Goal: Task Accomplishment & Management: Complete application form

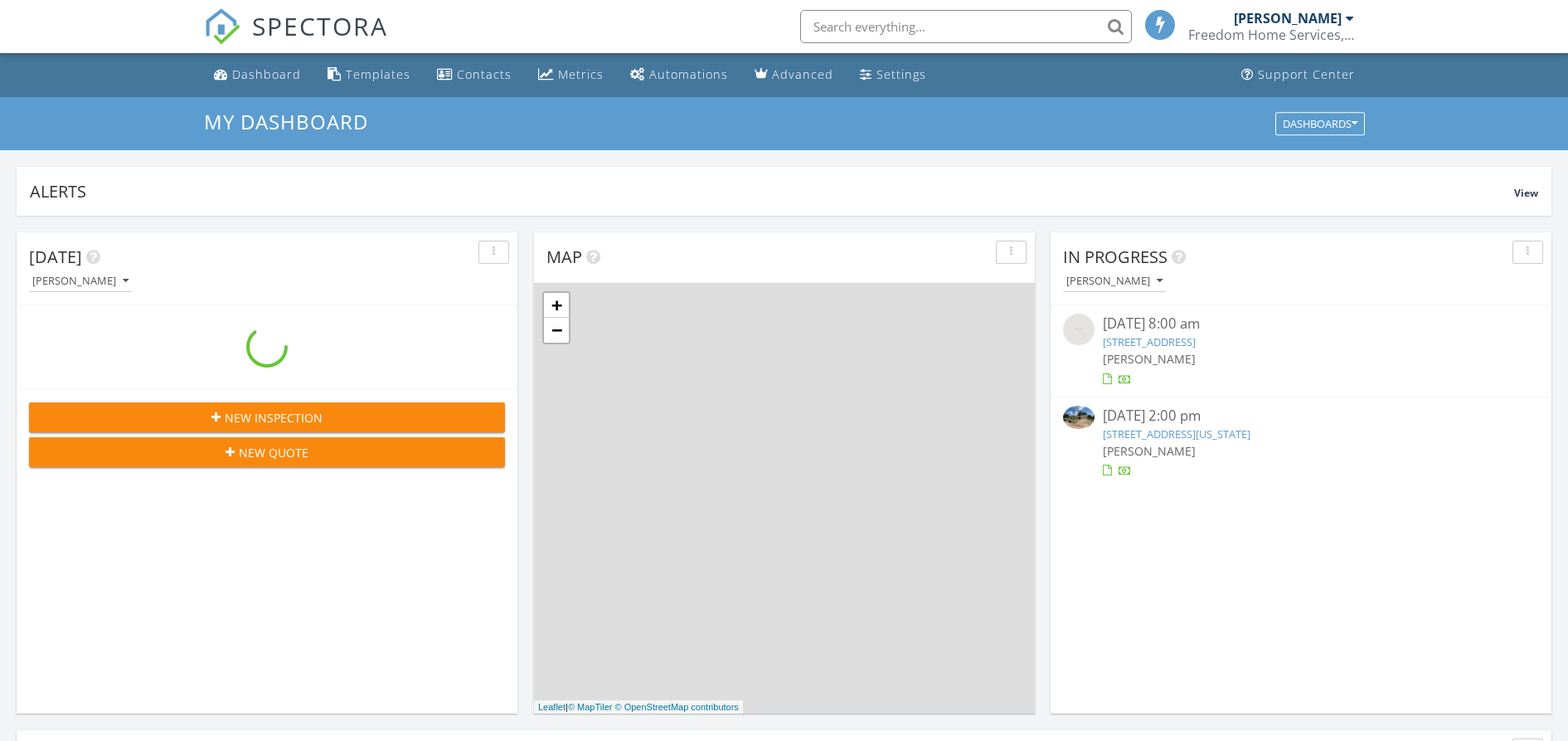
scroll to position [1543, 1601]
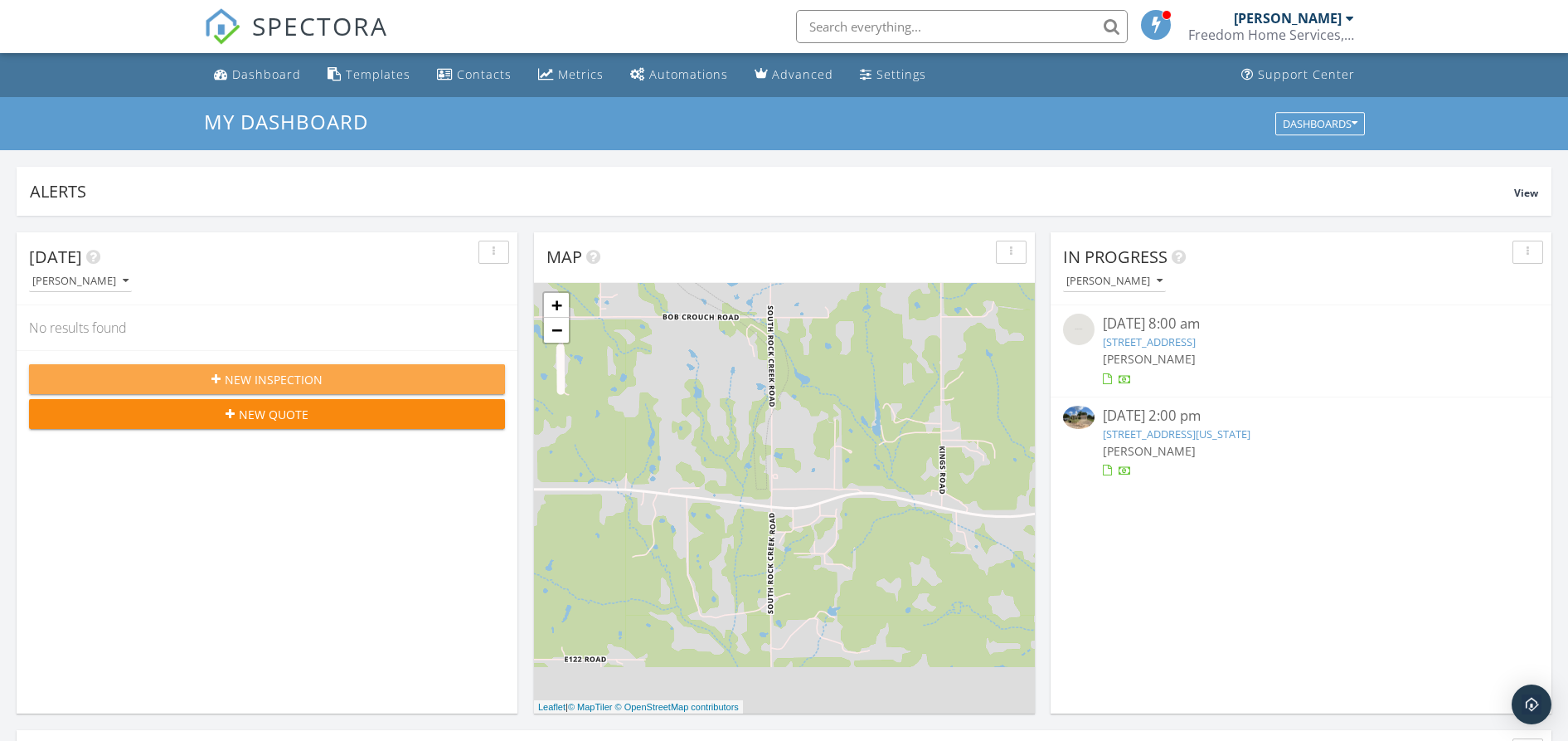
click at [290, 378] on span "New Inspection" at bounding box center [274, 379] width 98 height 18
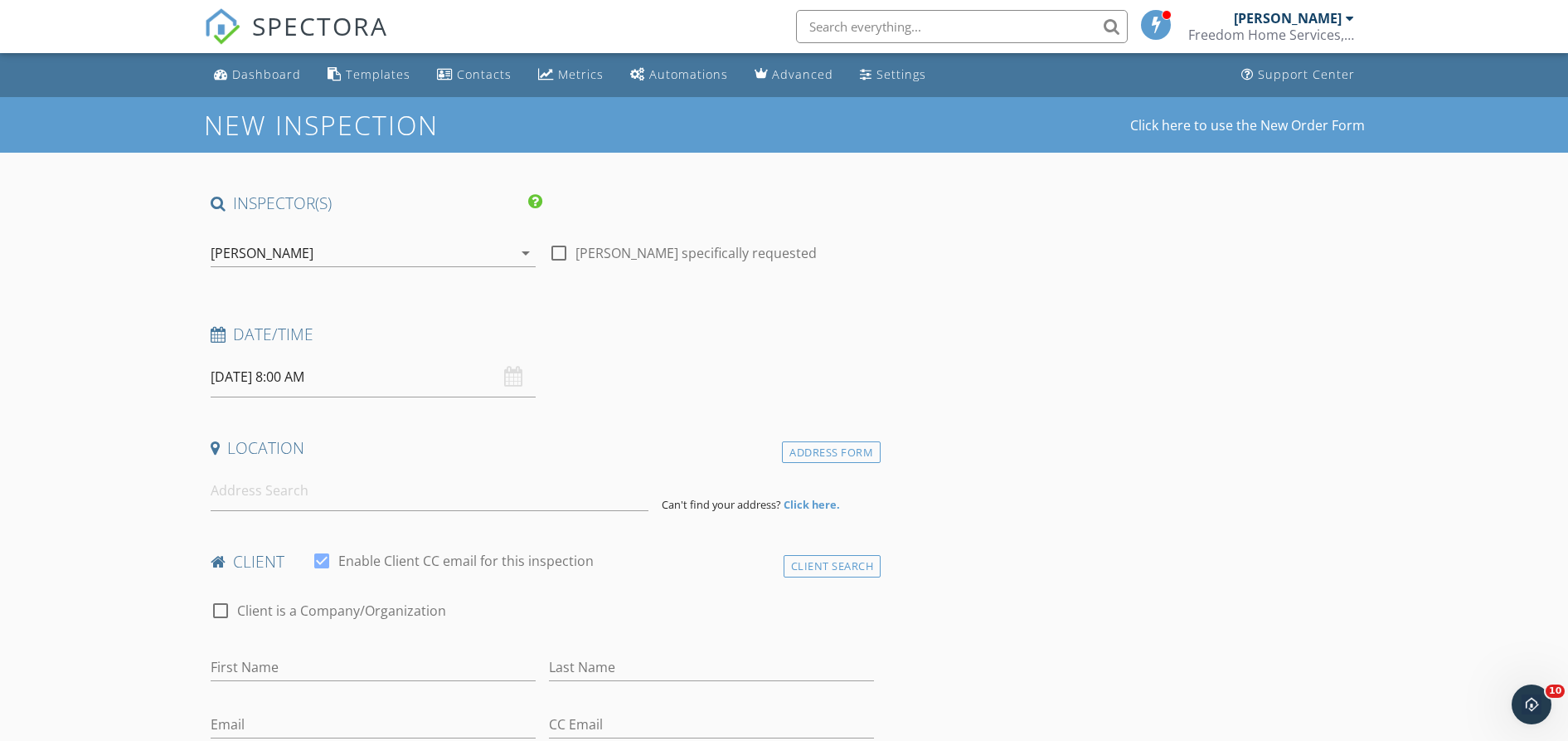
click at [267, 381] on input "09/29/2025 8:00 AM" at bounding box center [373, 377] width 325 height 40
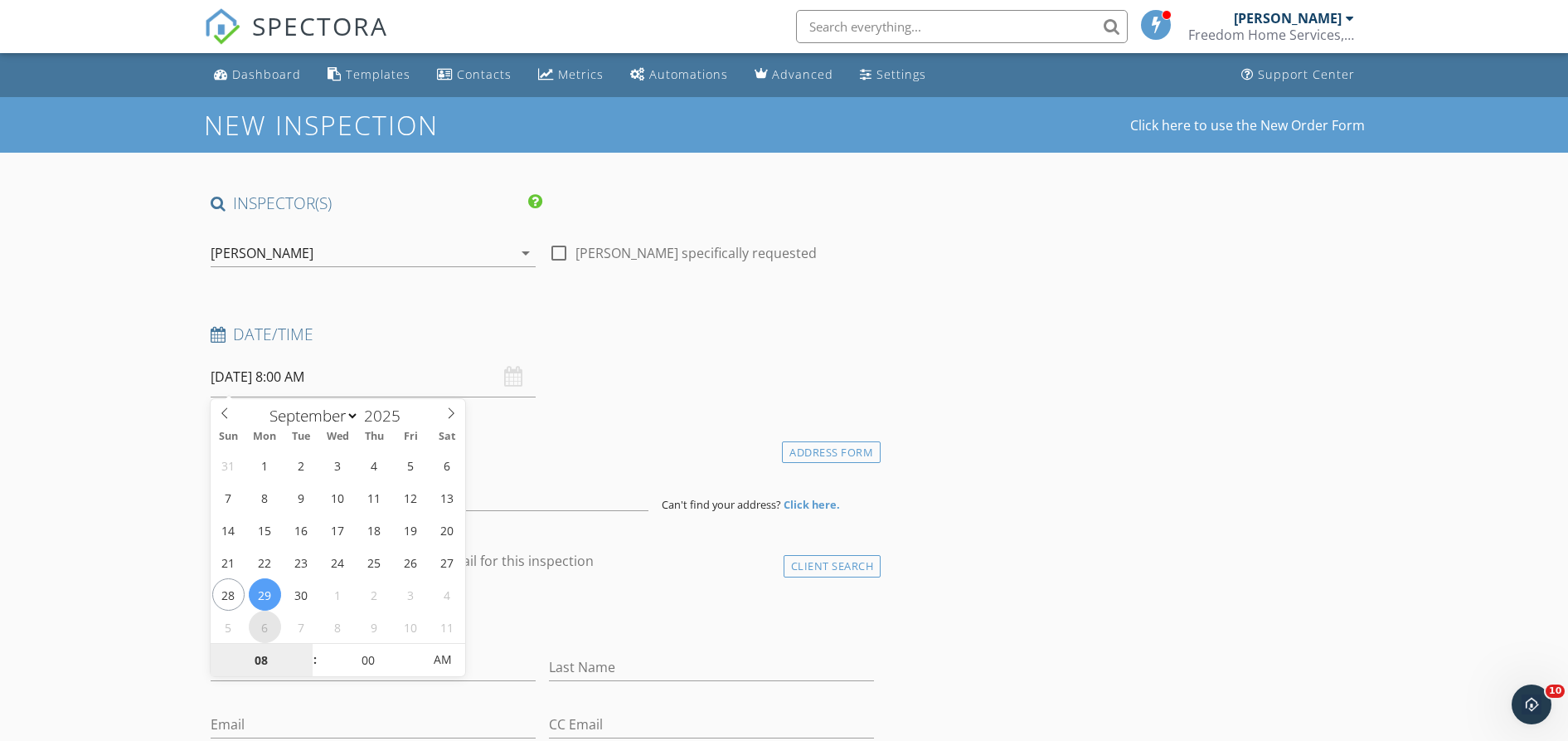
select select "9"
type input "10/06/2025 8:00 AM"
type input "09"
type input "10/06/2025 9:00 AM"
click at [304, 650] on span at bounding box center [307, 653] width 12 height 17
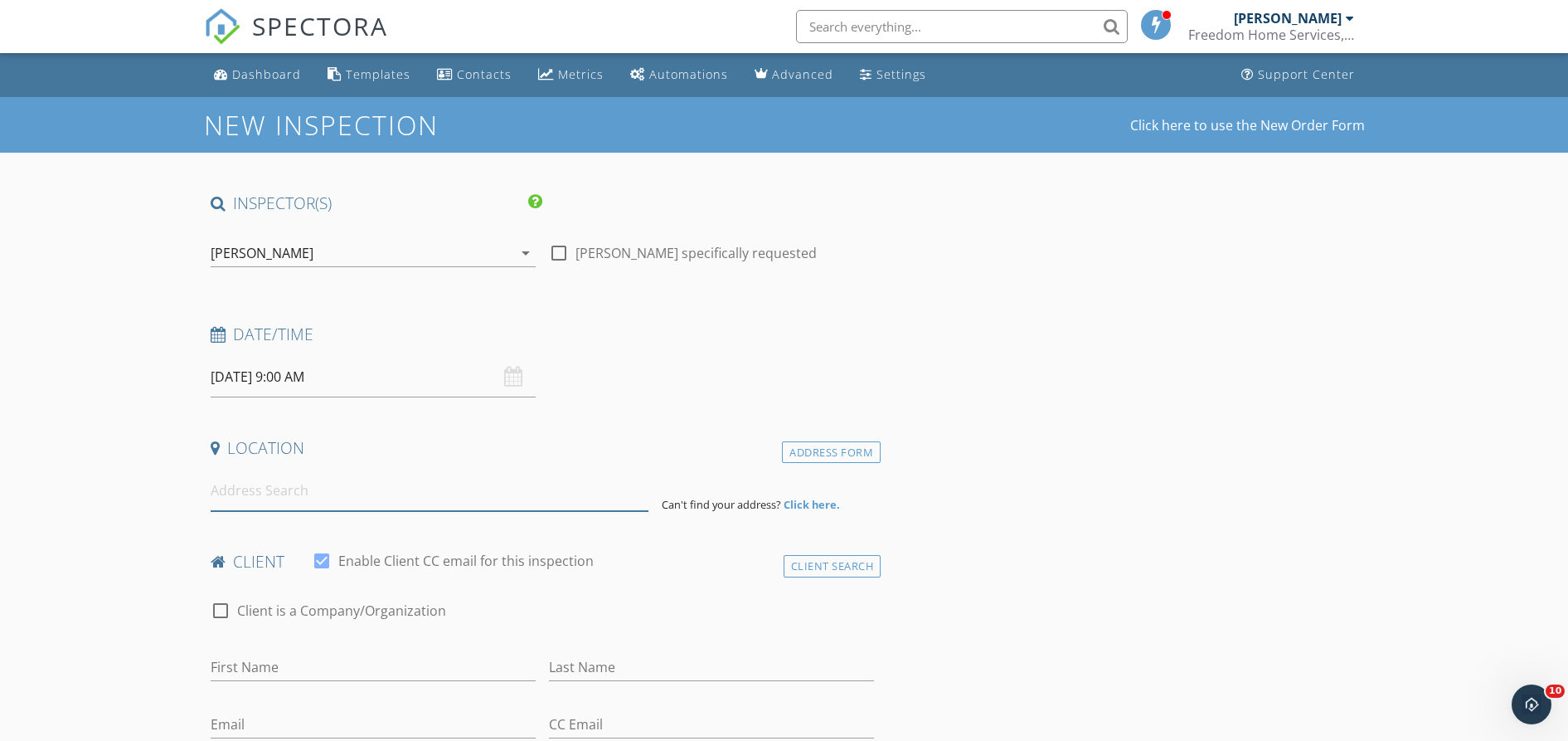
click at [248, 488] on input at bounding box center [429, 491] width 438 height 40
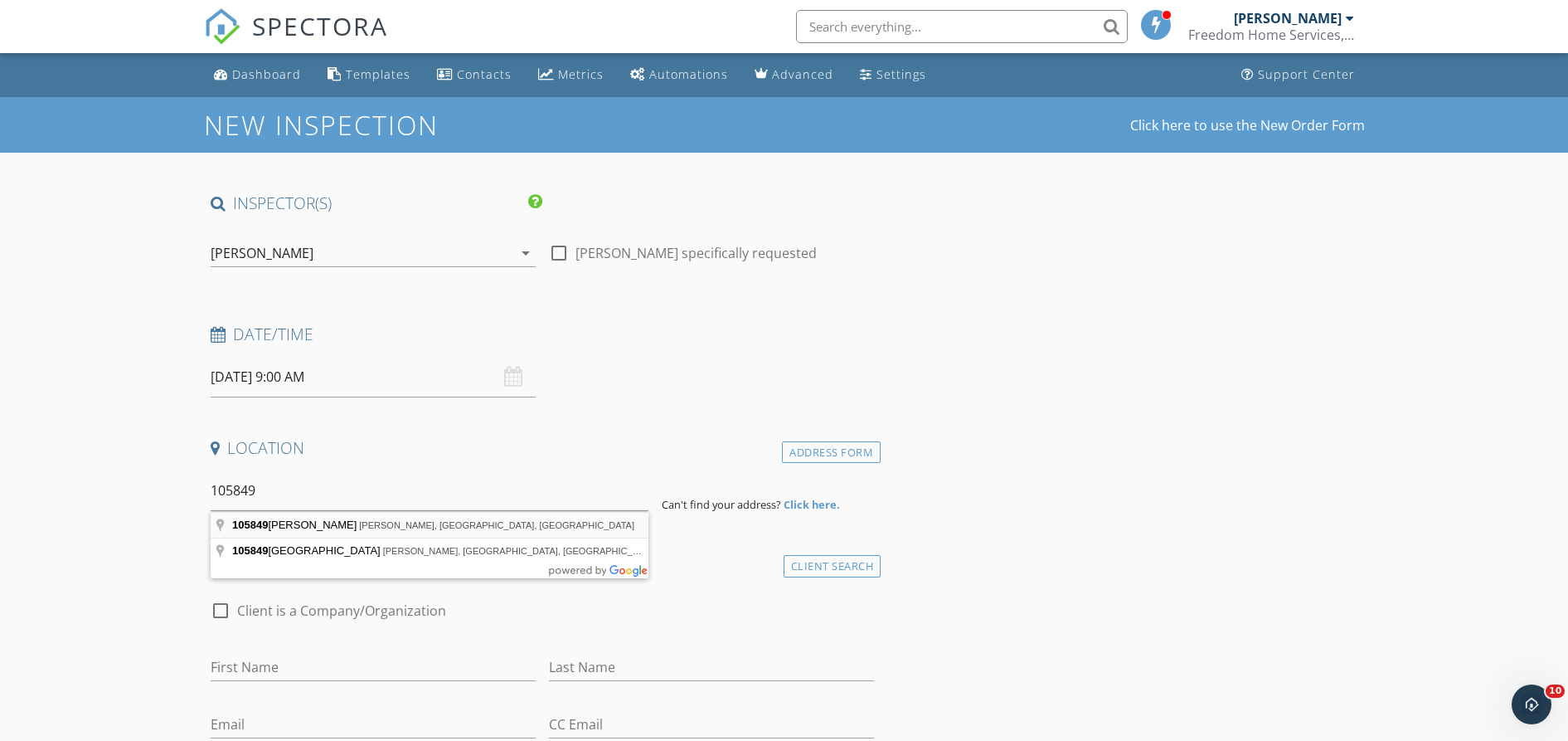
type input "105849 Payne Lane, Meeker, OK, USA"
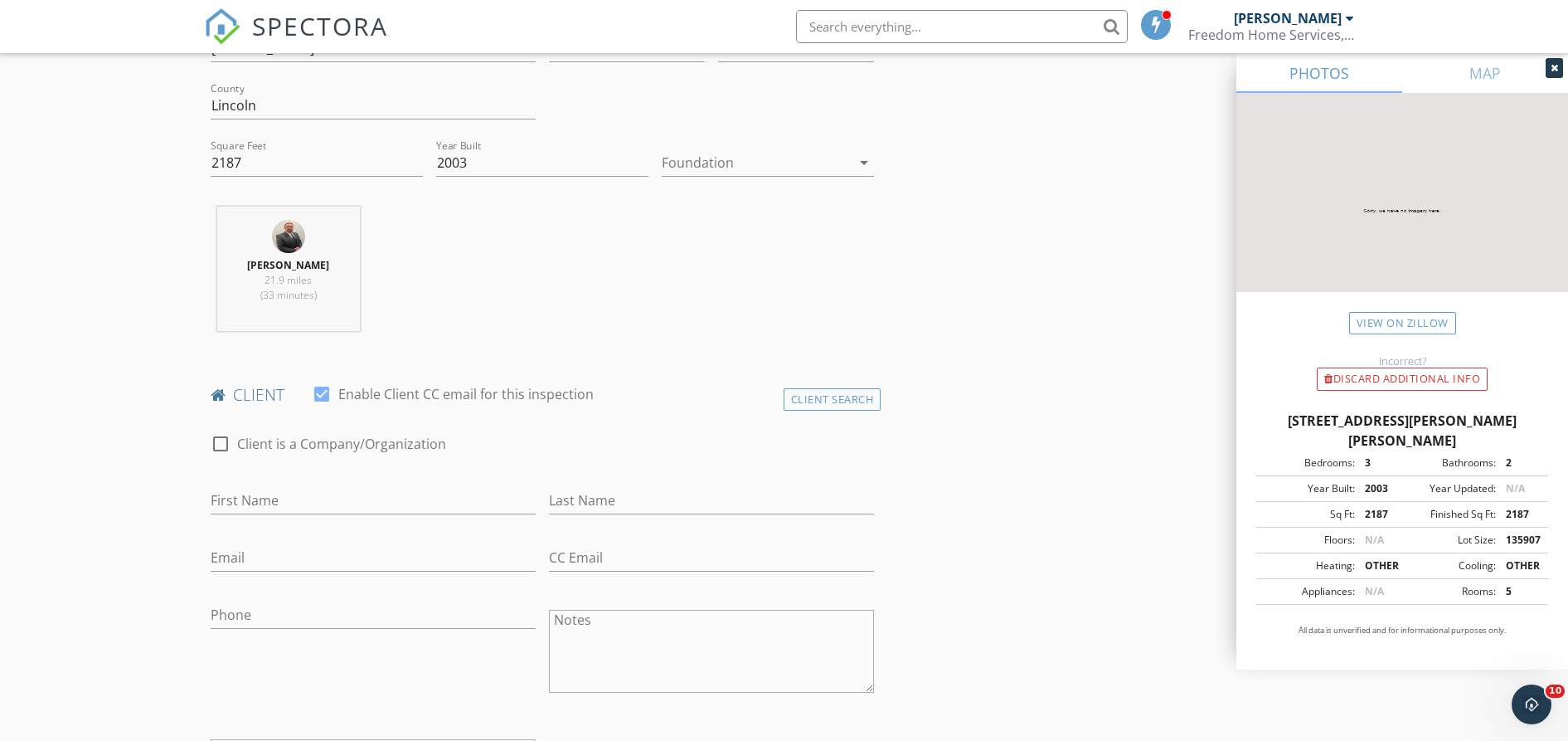
scroll to position [519, 0]
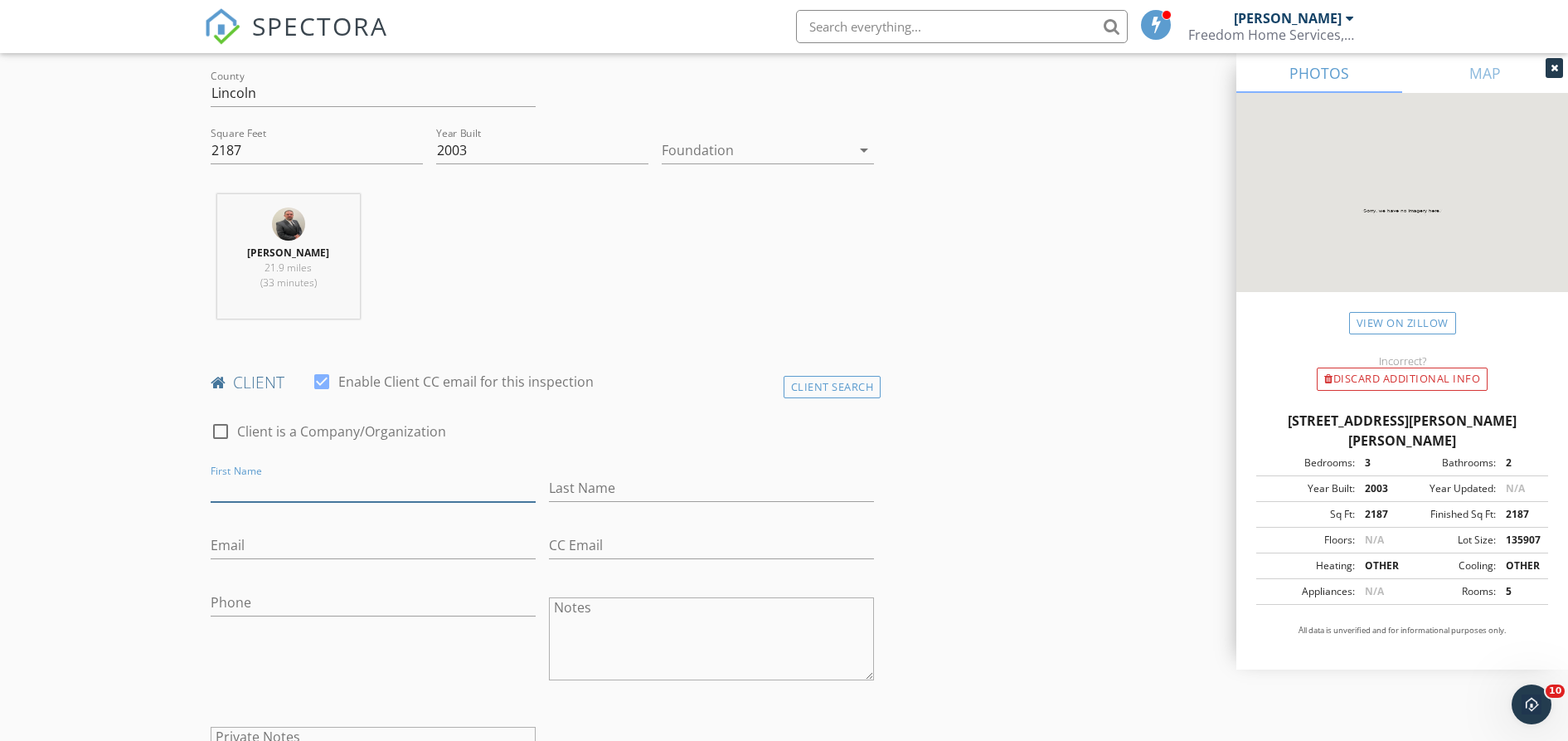
click at [236, 488] on input "First Name" at bounding box center [373, 488] width 325 height 28
type input "[PERSON_NAME] & [PERSON_NAME]"
type input "[PERSON_NAME]"
type input "[EMAIL_ADDRESS][DOMAIN_NAME]"
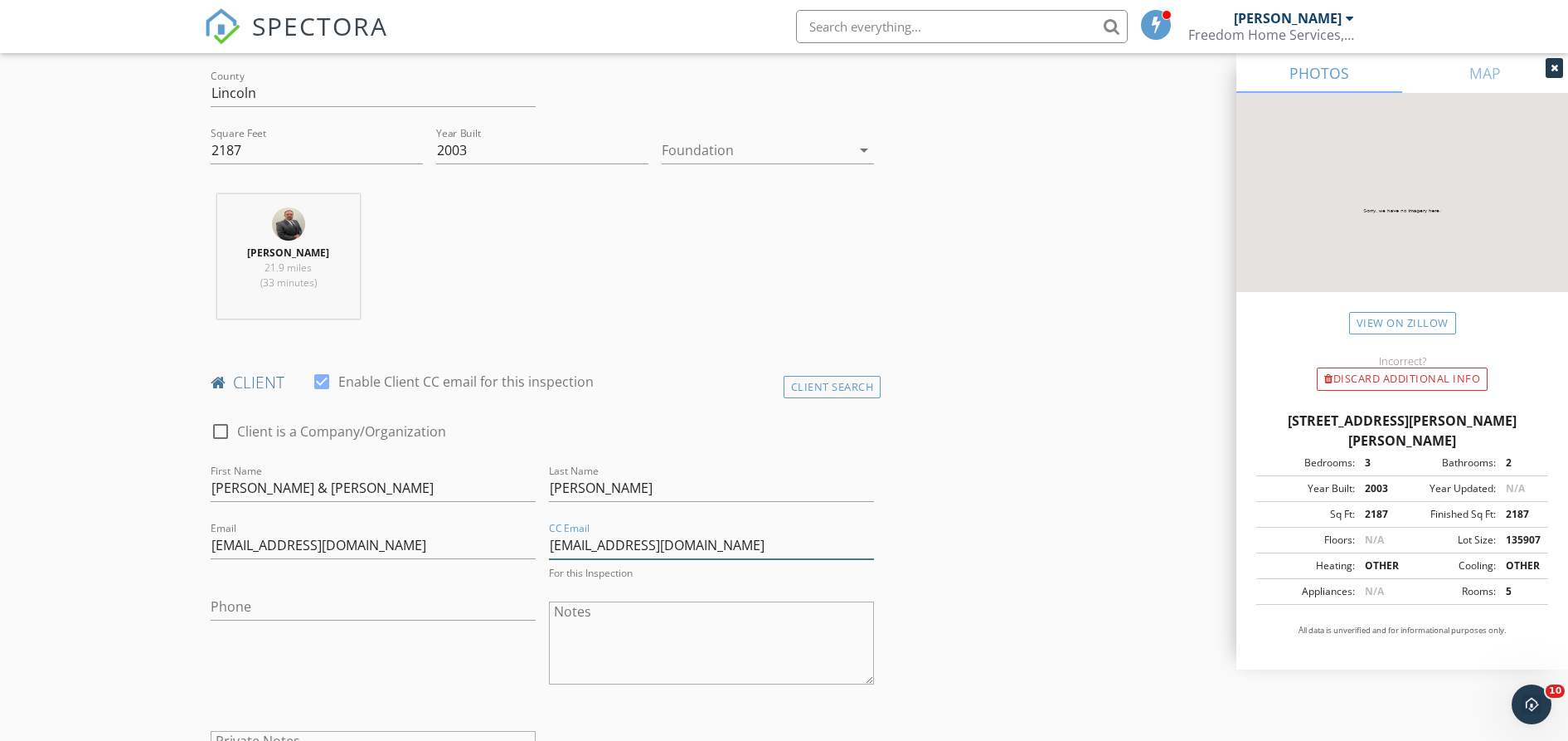
type input "[EMAIL_ADDRESS][DOMAIN_NAME]"
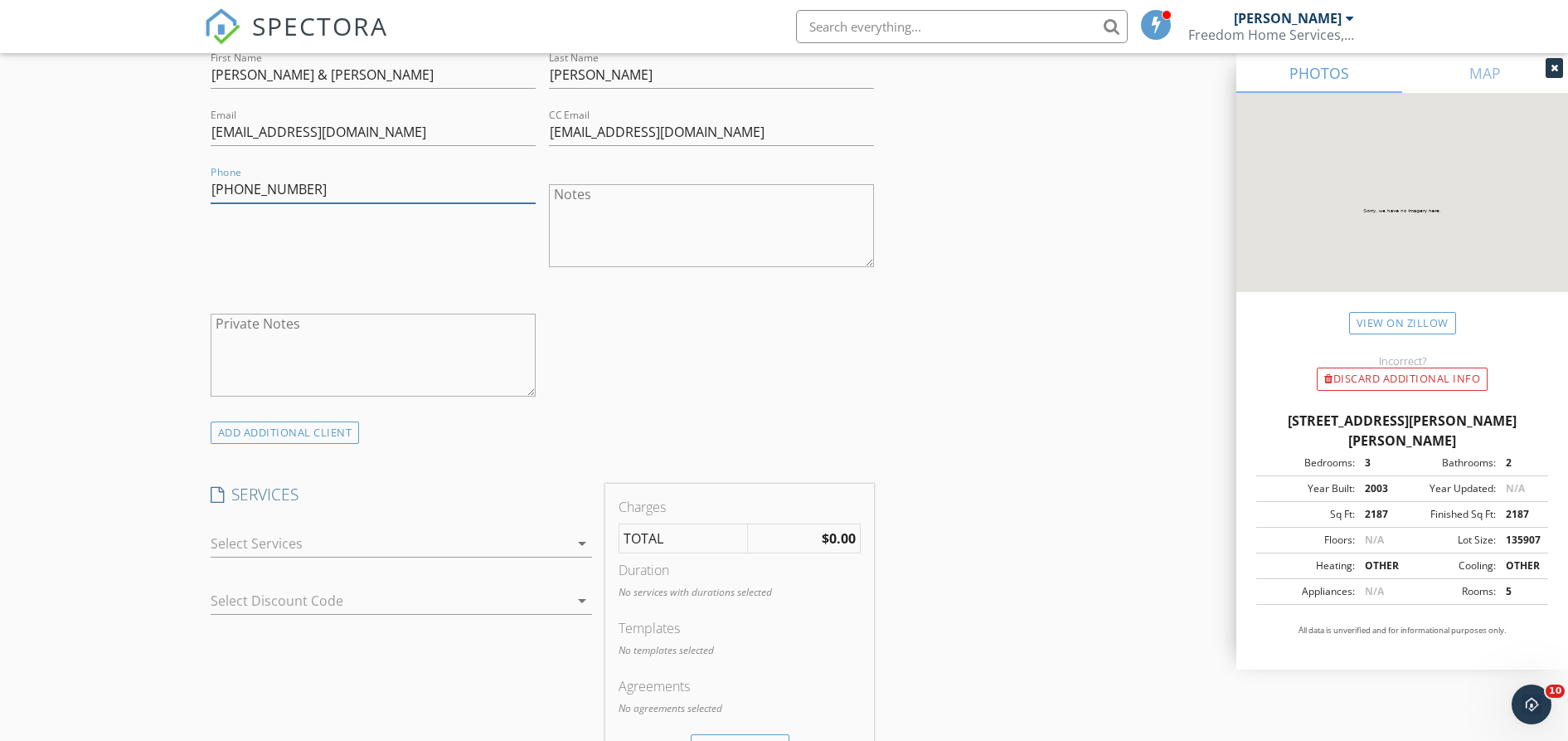
scroll to position [934, 0]
type input "[PHONE_NUMBER]"
click at [415, 552] on div at bounding box center [390, 542] width 359 height 27
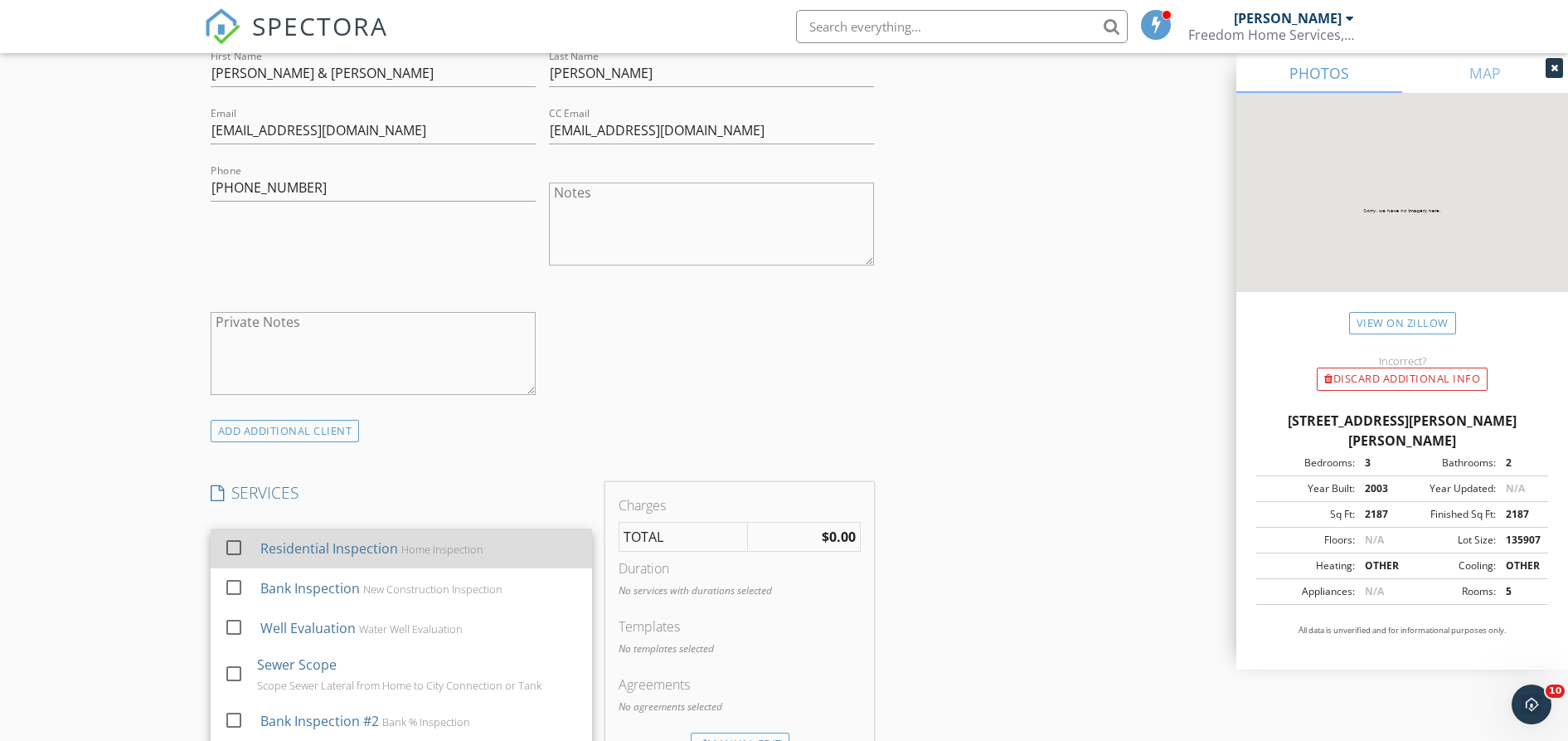
click at [235, 550] on div at bounding box center [234, 548] width 29 height 29
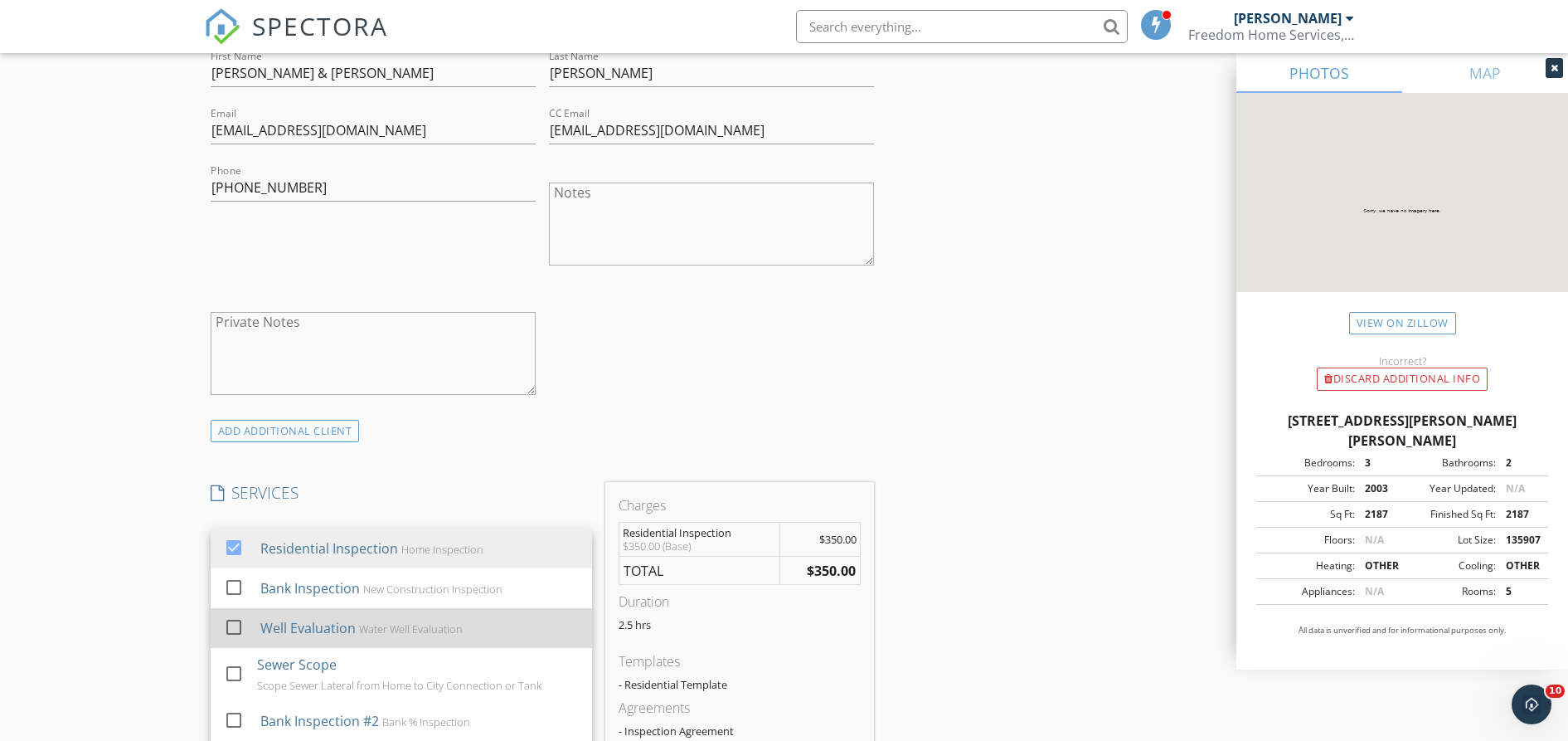
click at [235, 631] on div at bounding box center [234, 627] width 29 height 29
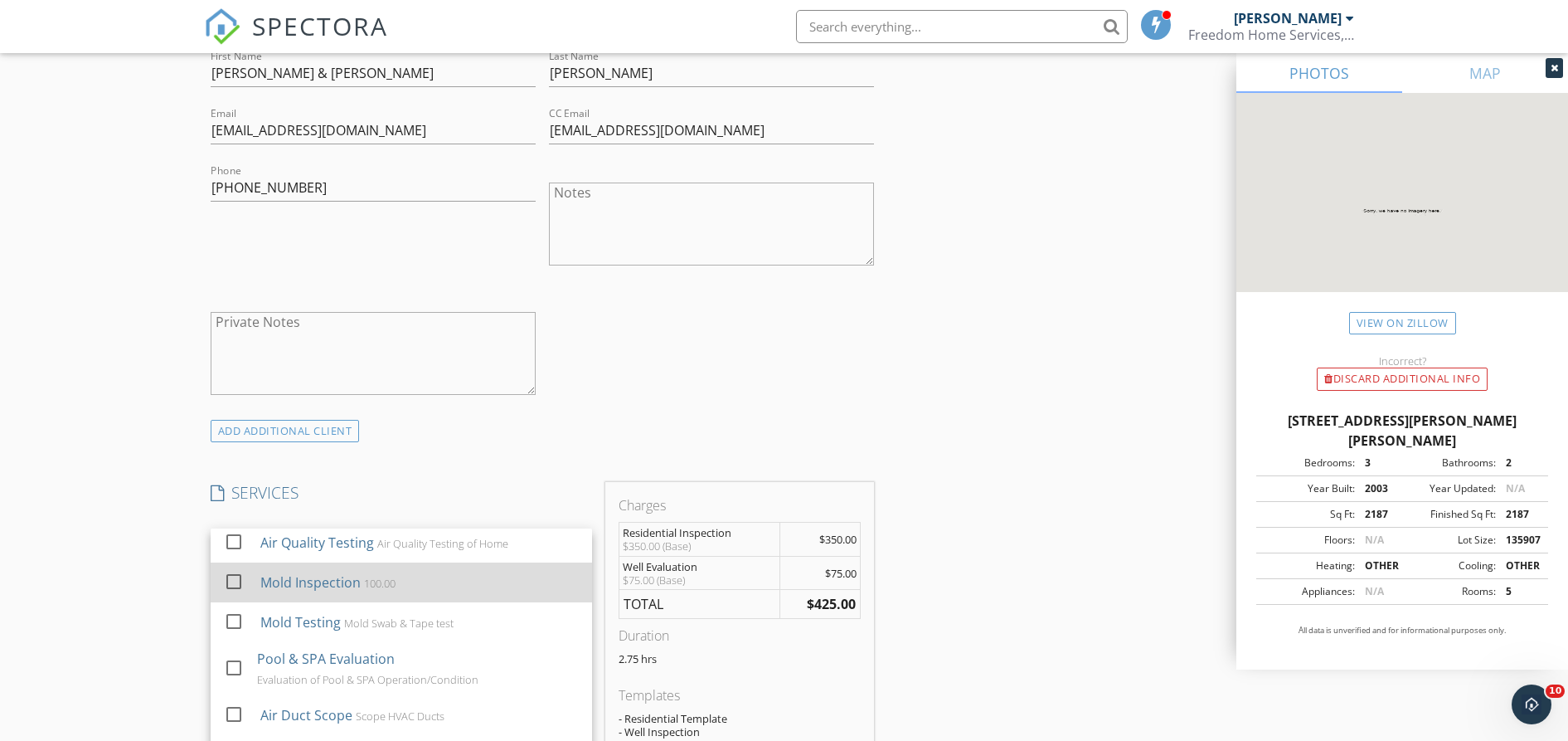
scroll to position [248, 0]
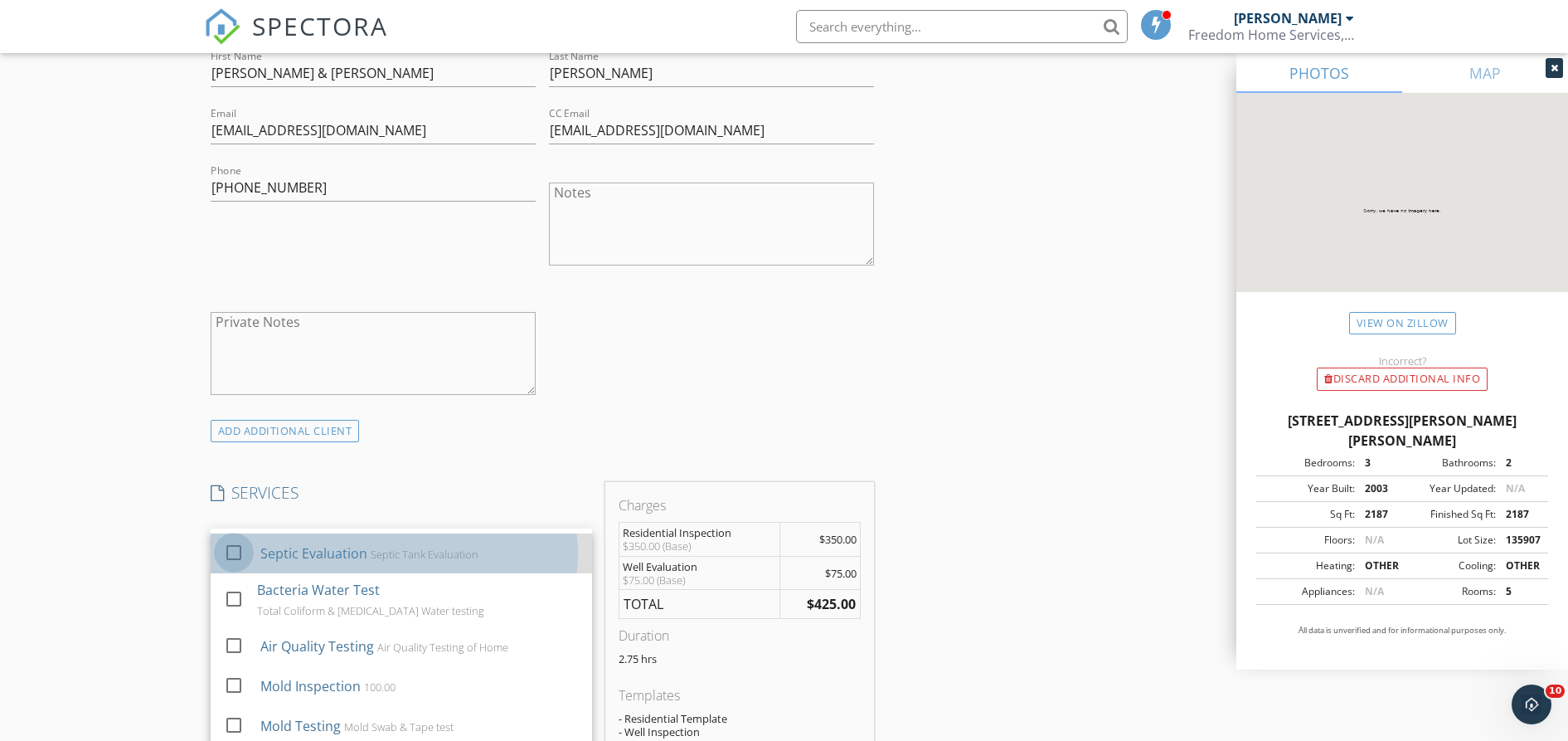
click at [232, 565] on div at bounding box center [234, 552] width 29 height 29
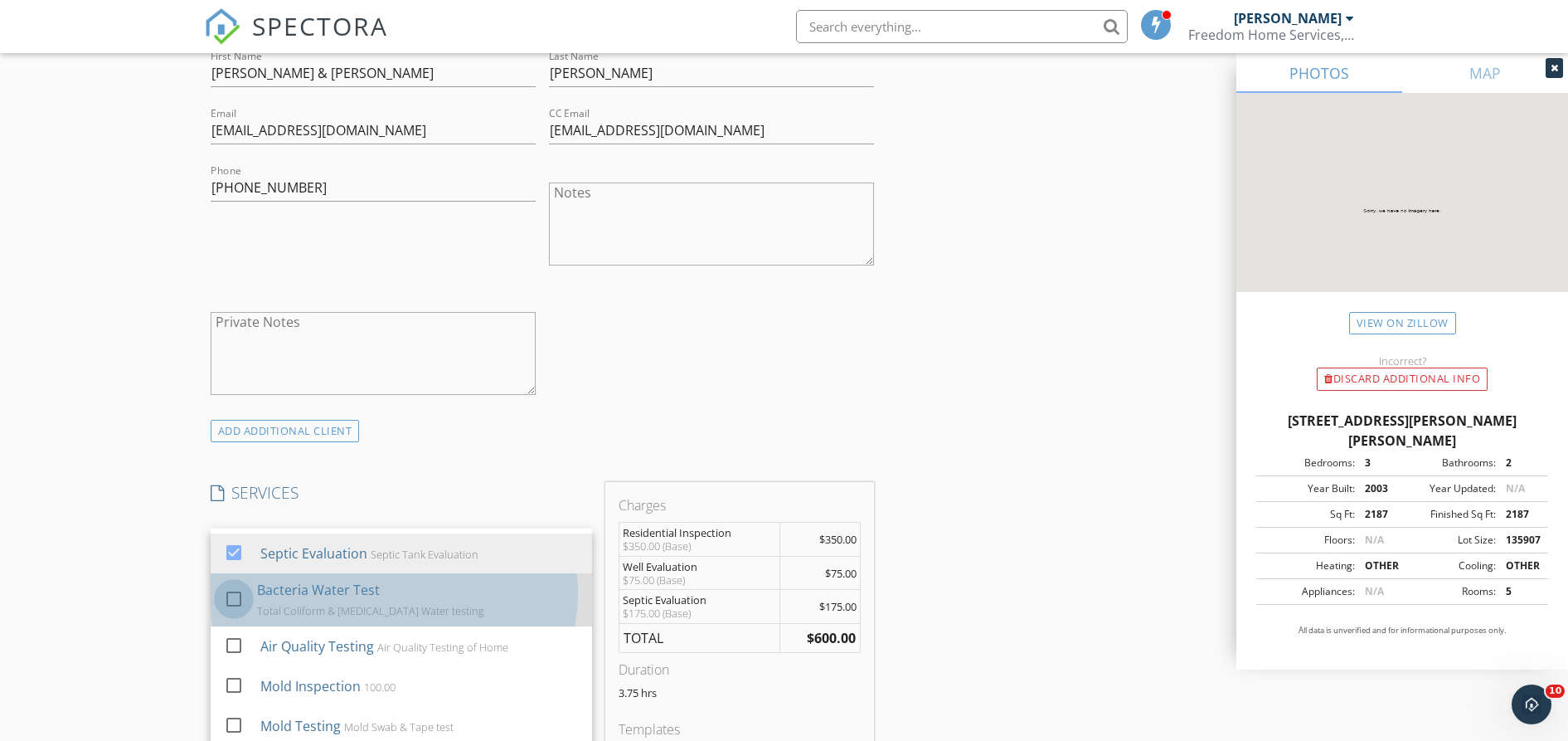
click at [237, 611] on div at bounding box center [234, 600] width 29 height 29
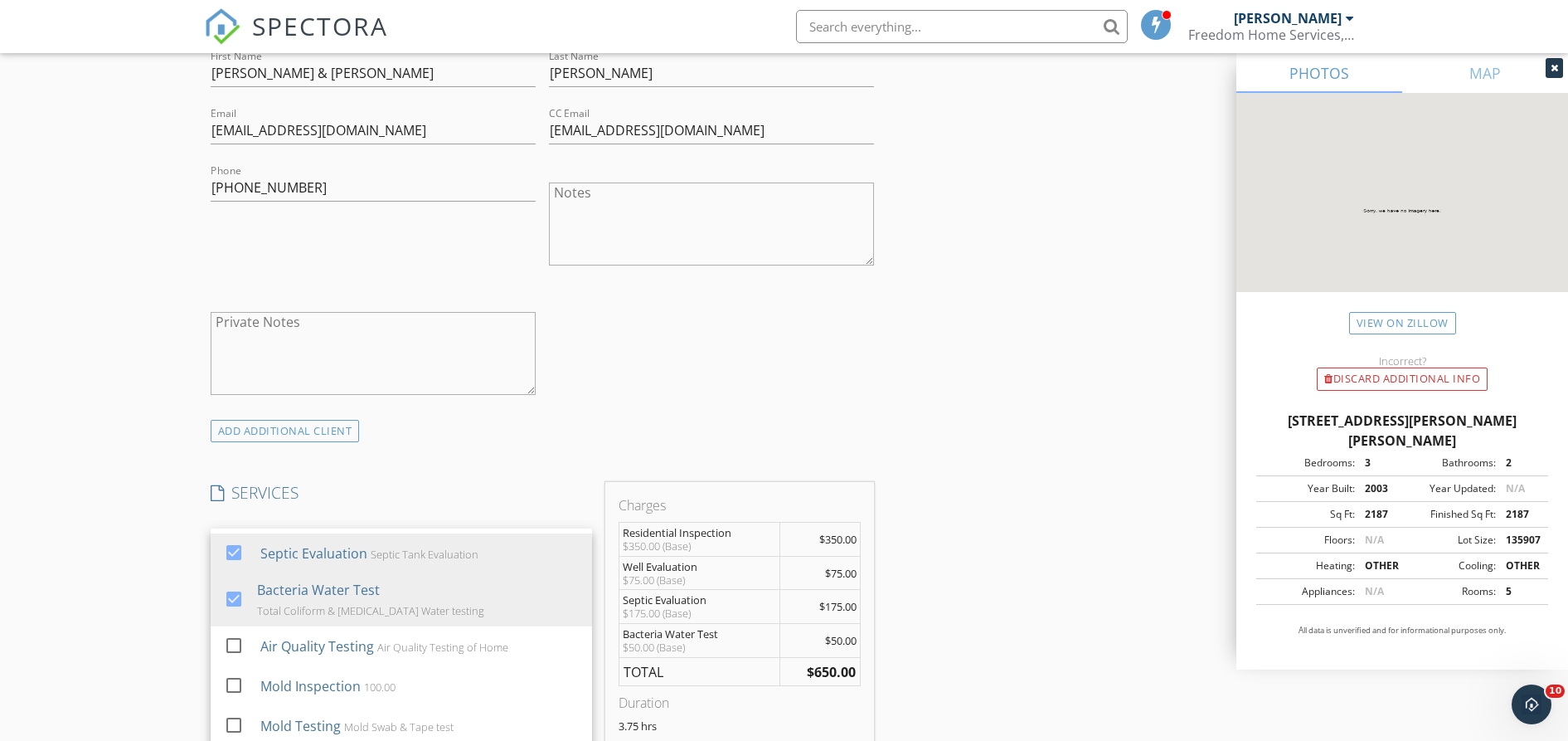
click at [180, 589] on div "New Inspection Click here to use the New Order Form INSPECTOR(S) check_box Josh…" at bounding box center [784, 674] width 1568 height 3022
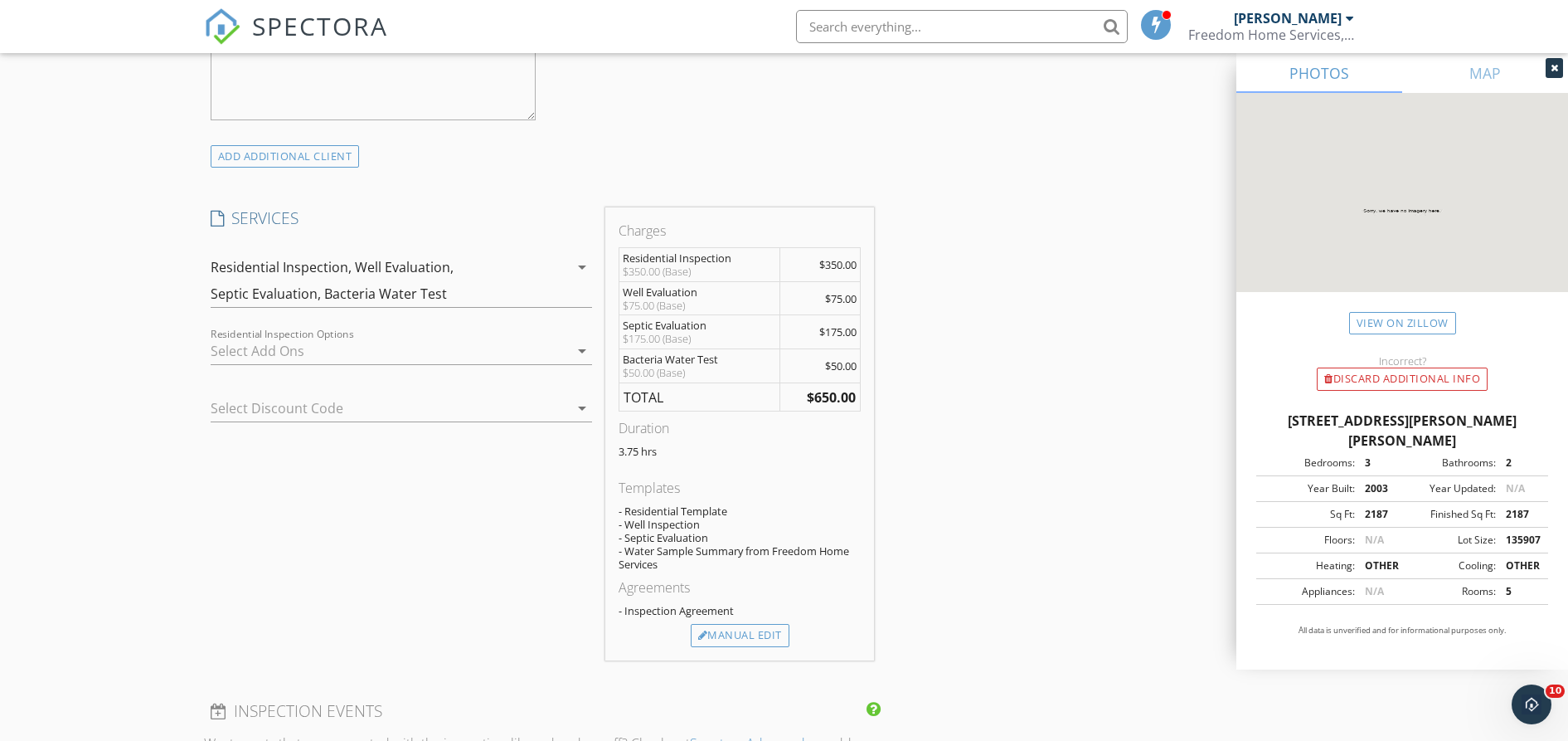
scroll to position [1245, 0]
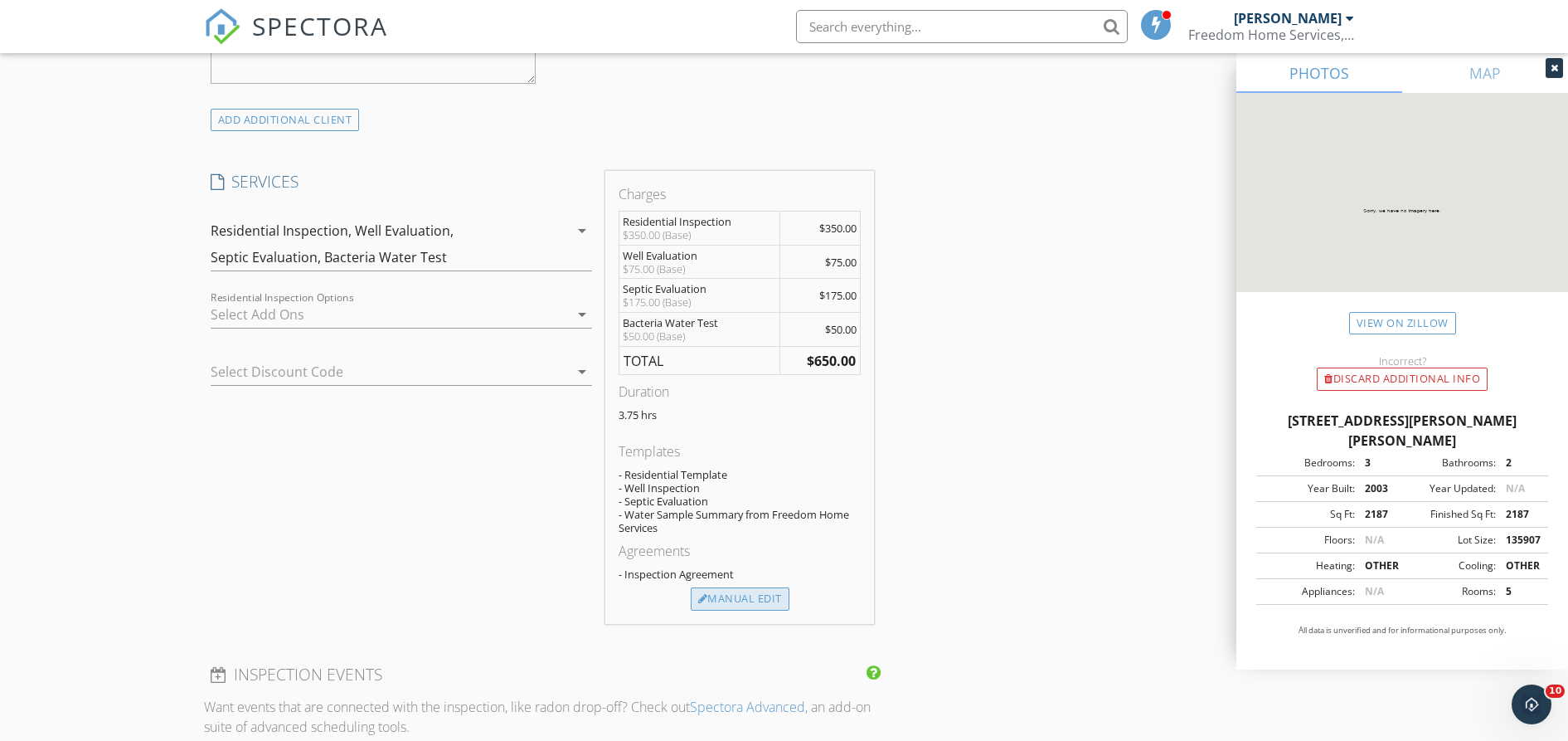
click at [741, 604] on div "Manual Edit" at bounding box center [740, 600] width 98 height 24
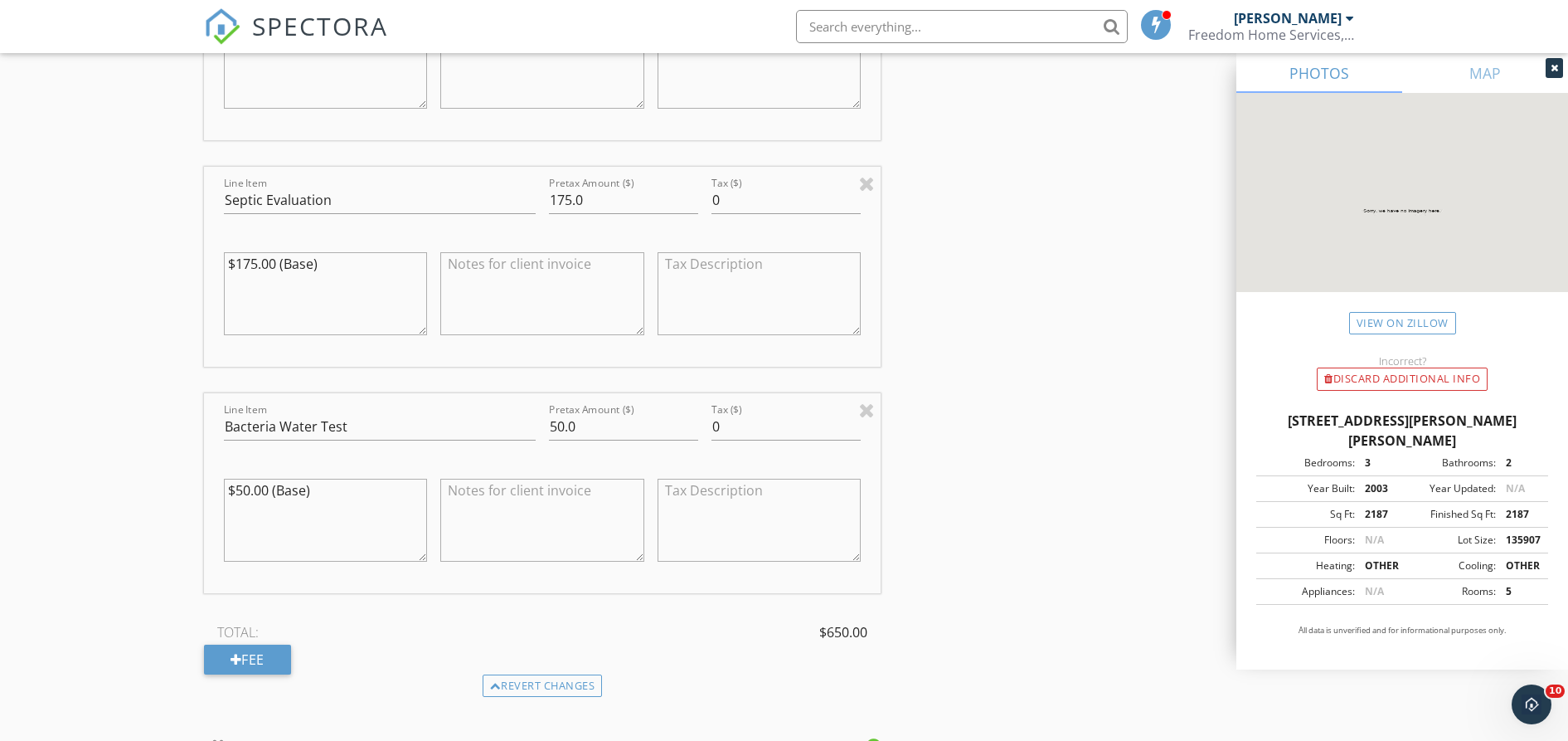
scroll to position [1970, 0]
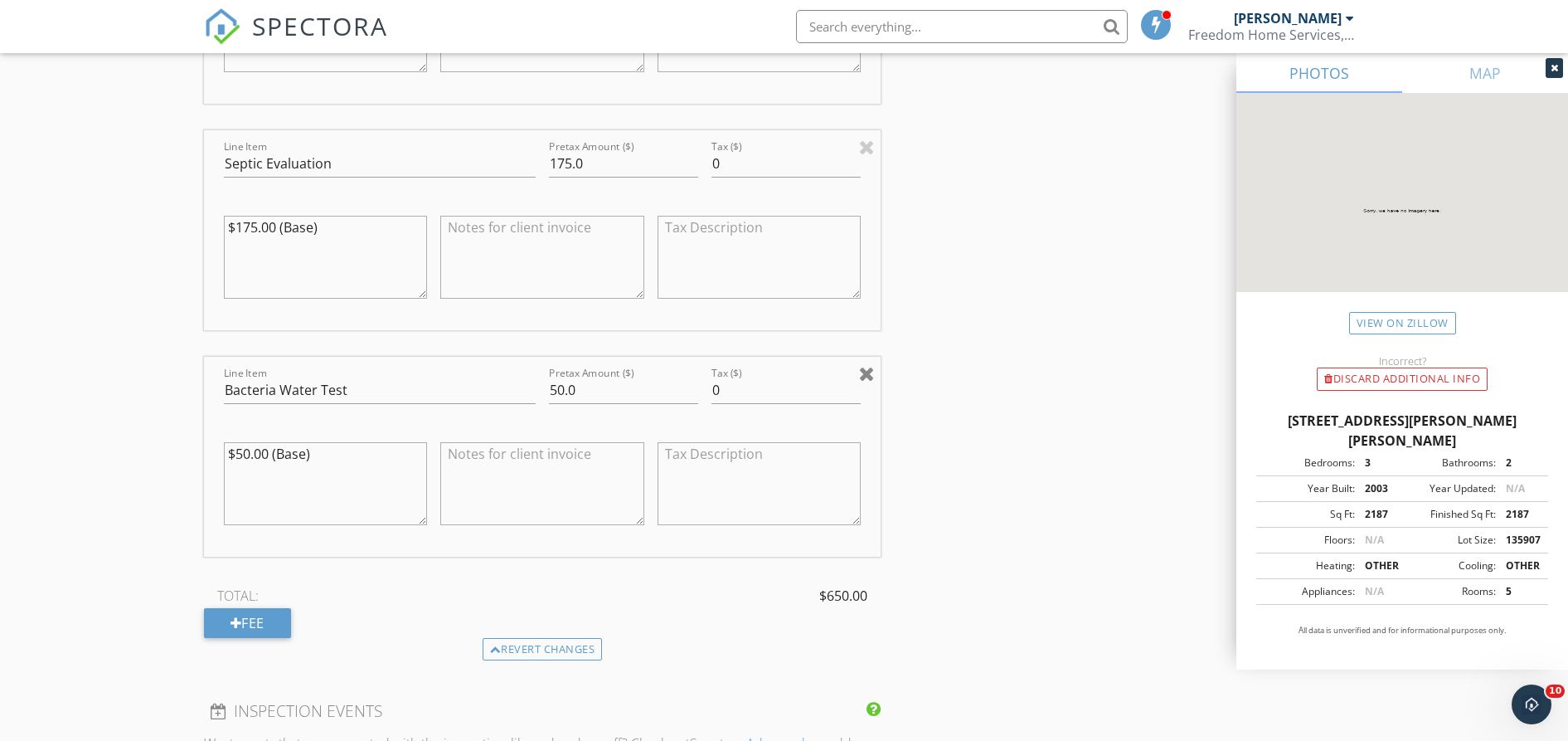
click at [870, 372] on div at bounding box center [867, 374] width 16 height 20
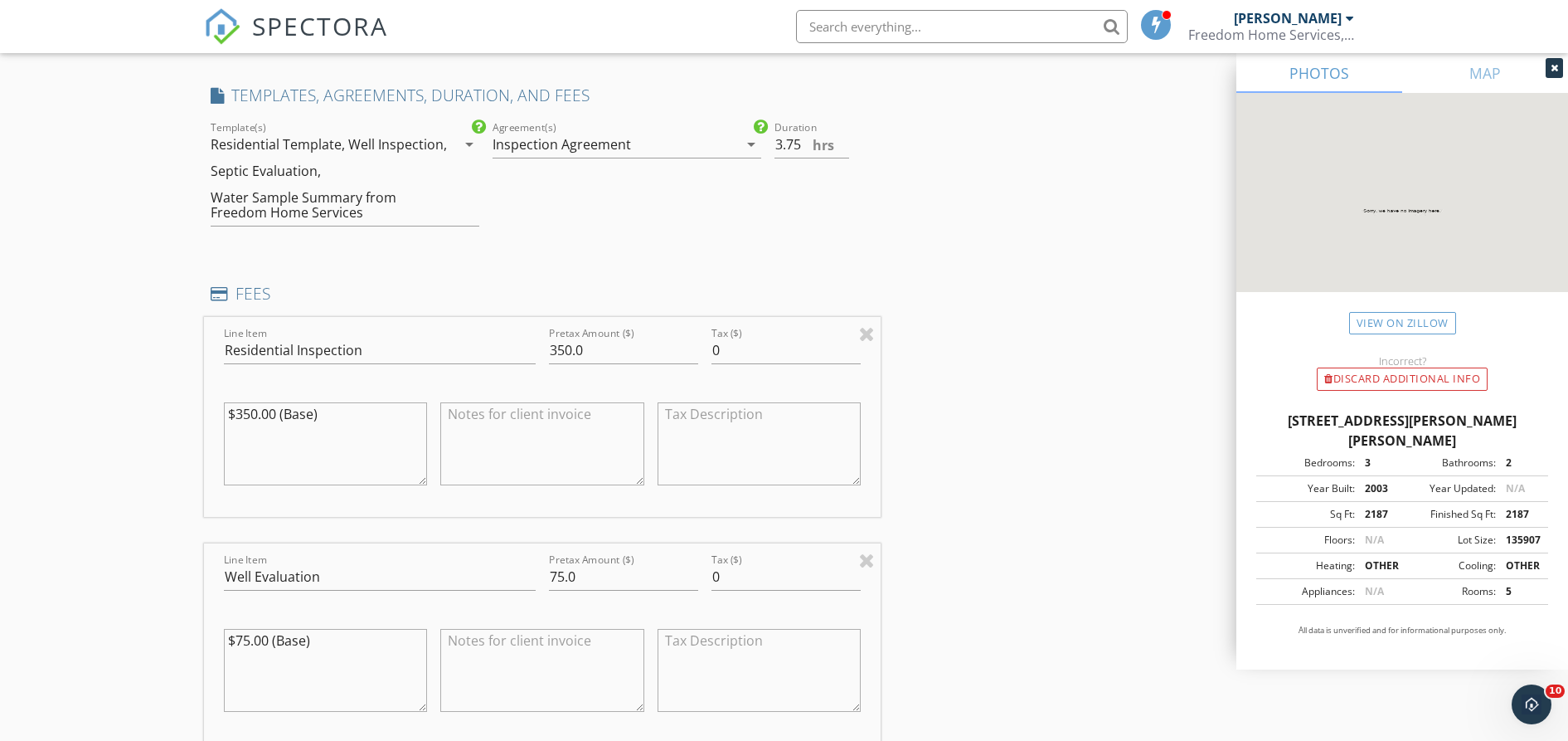
scroll to position [1141, 0]
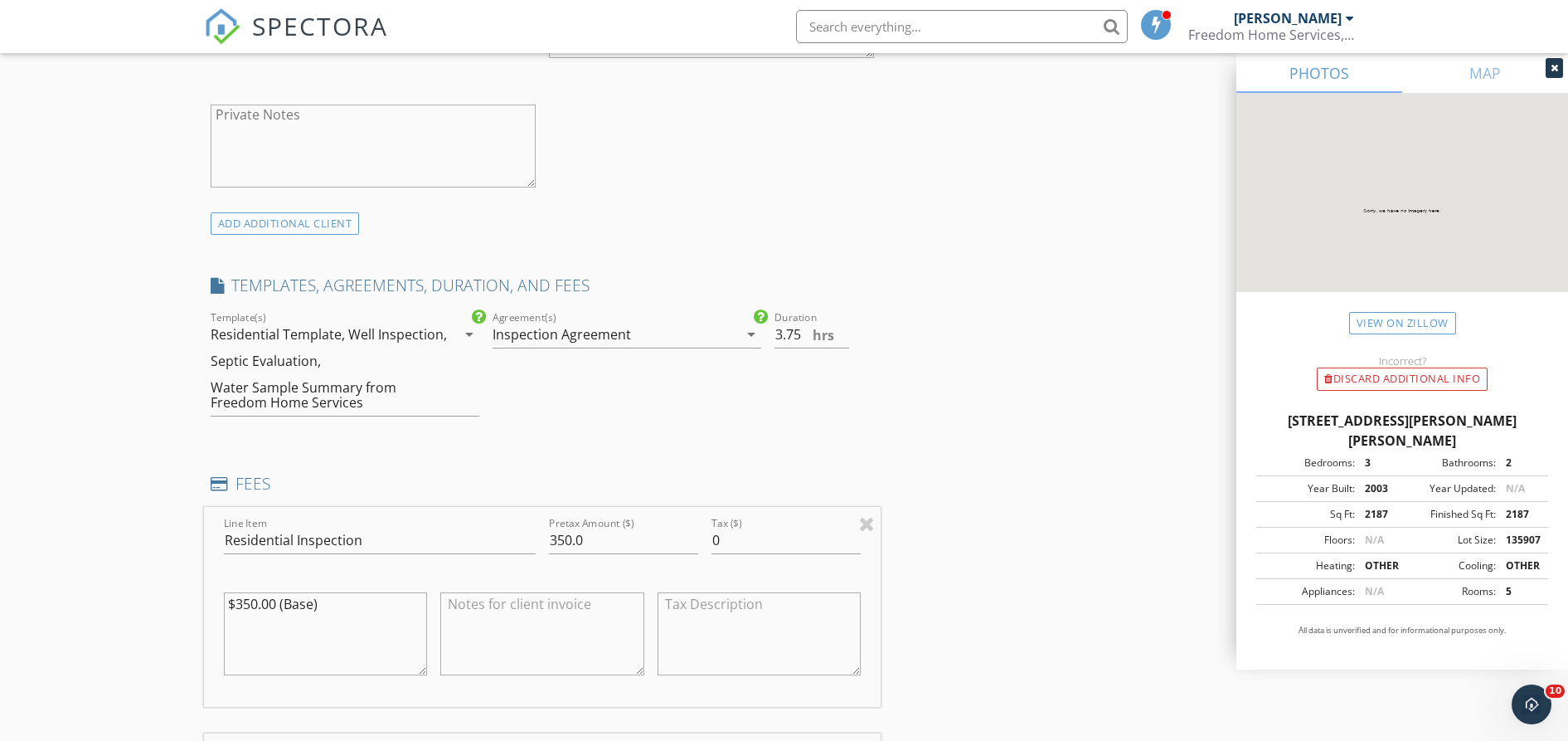
click at [468, 333] on icon "arrow_drop_down" at bounding box center [470, 334] width 20 height 20
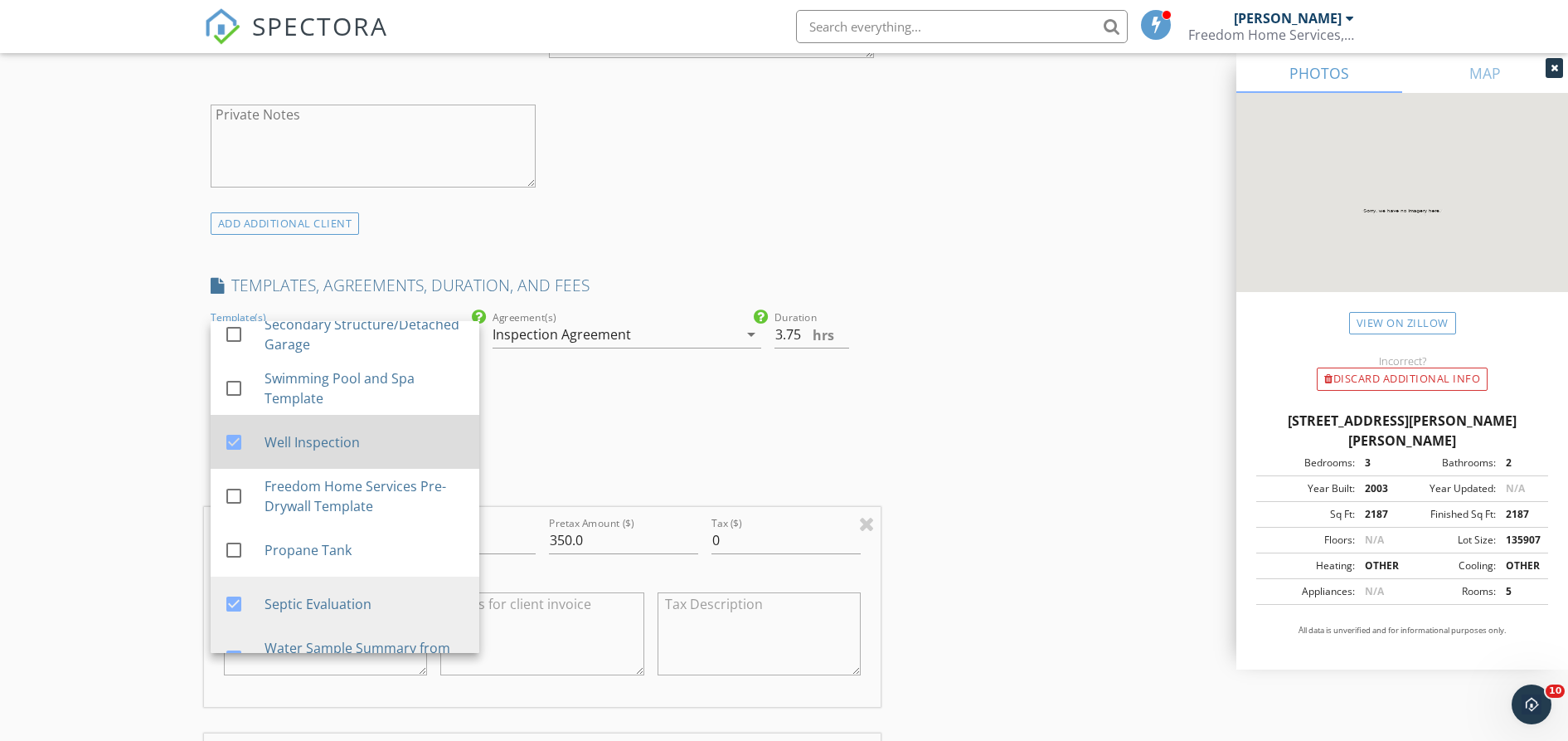
scroll to position [207, 0]
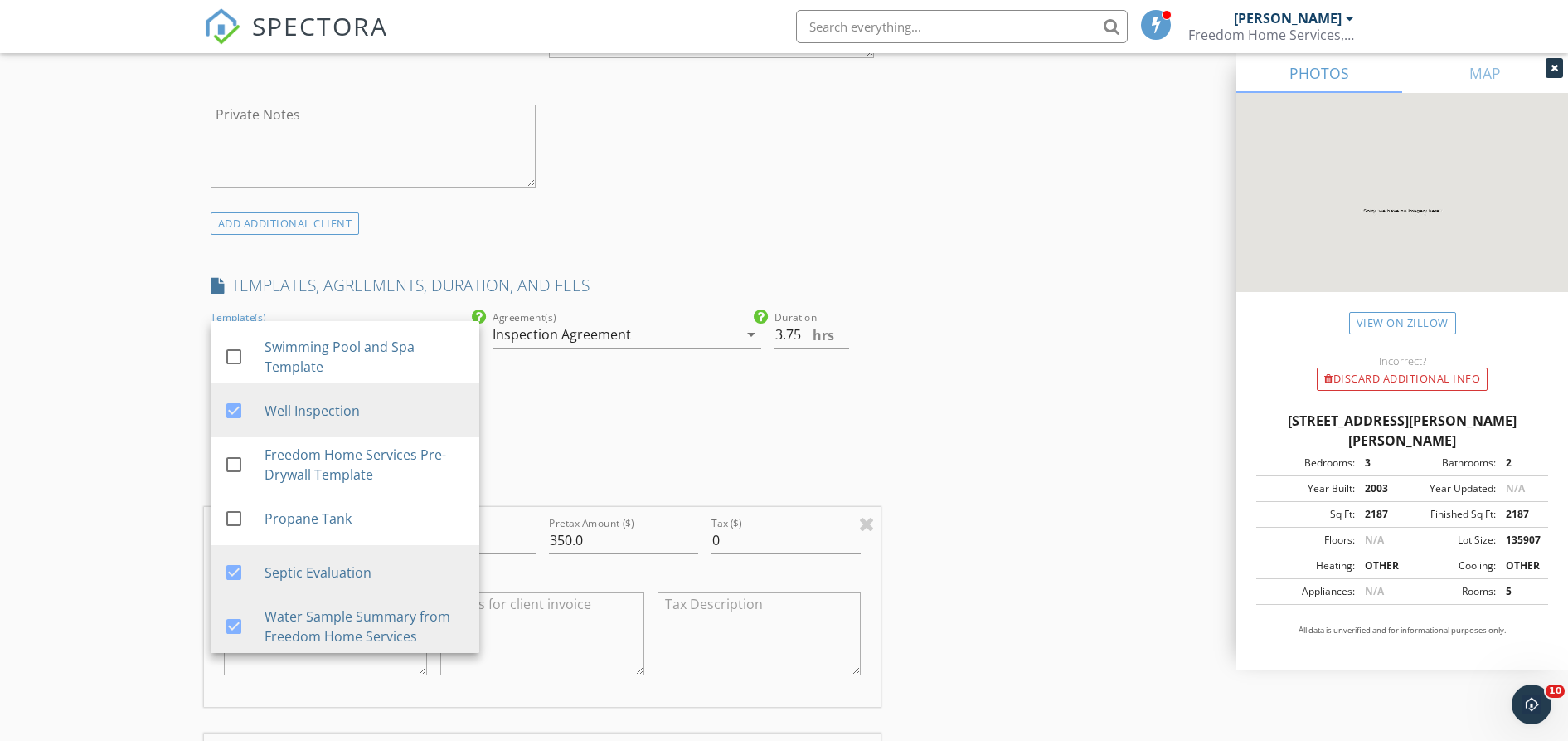
click at [629, 433] on div "INSPECTOR(S) check_box Joshua Sanders PRIMARY Joshua Sanders arrow_drop_down ch…" at bounding box center [542, 714] width 678 height 3325
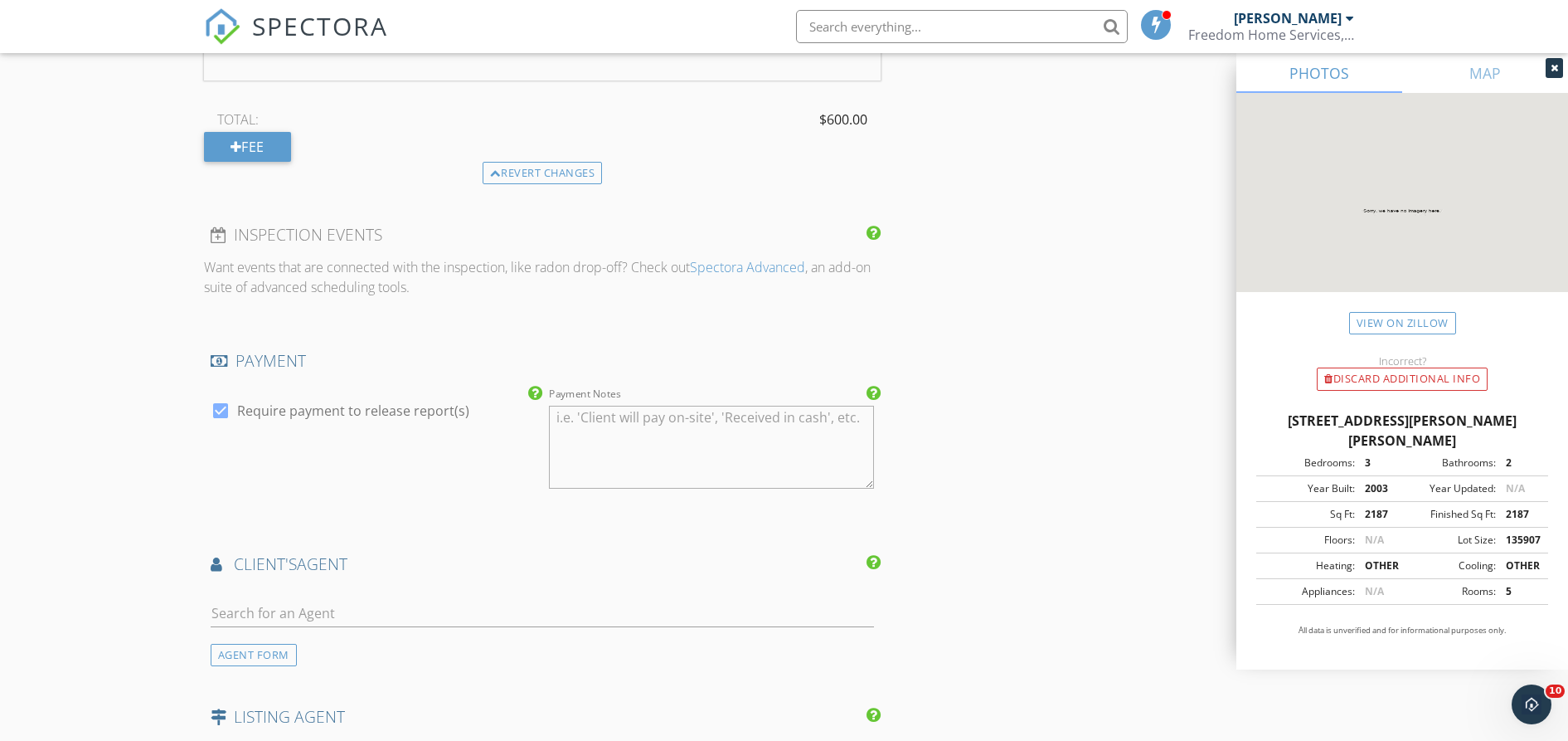
scroll to position [2074, 0]
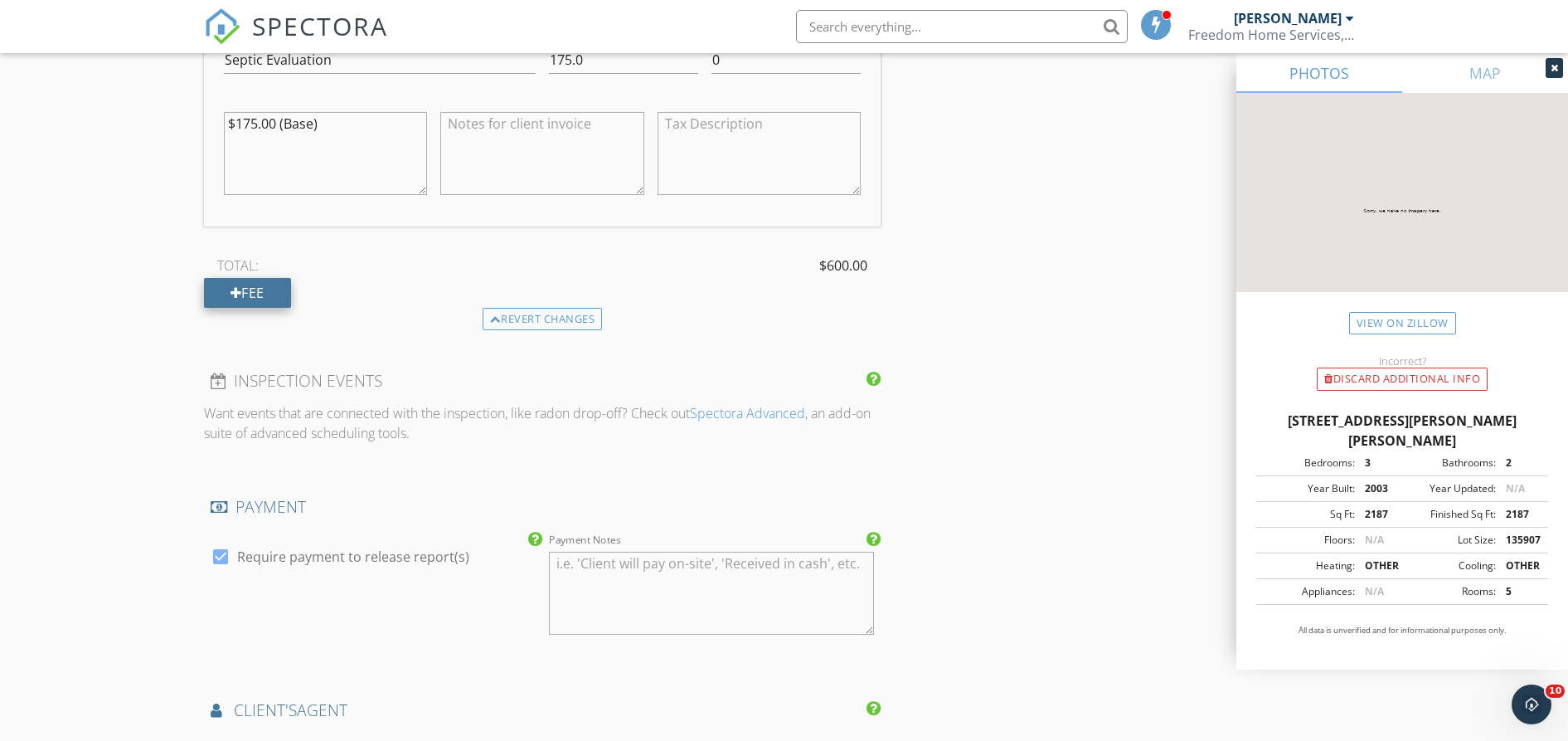
click at [255, 296] on div "Fee" at bounding box center [247, 292] width 87 height 29
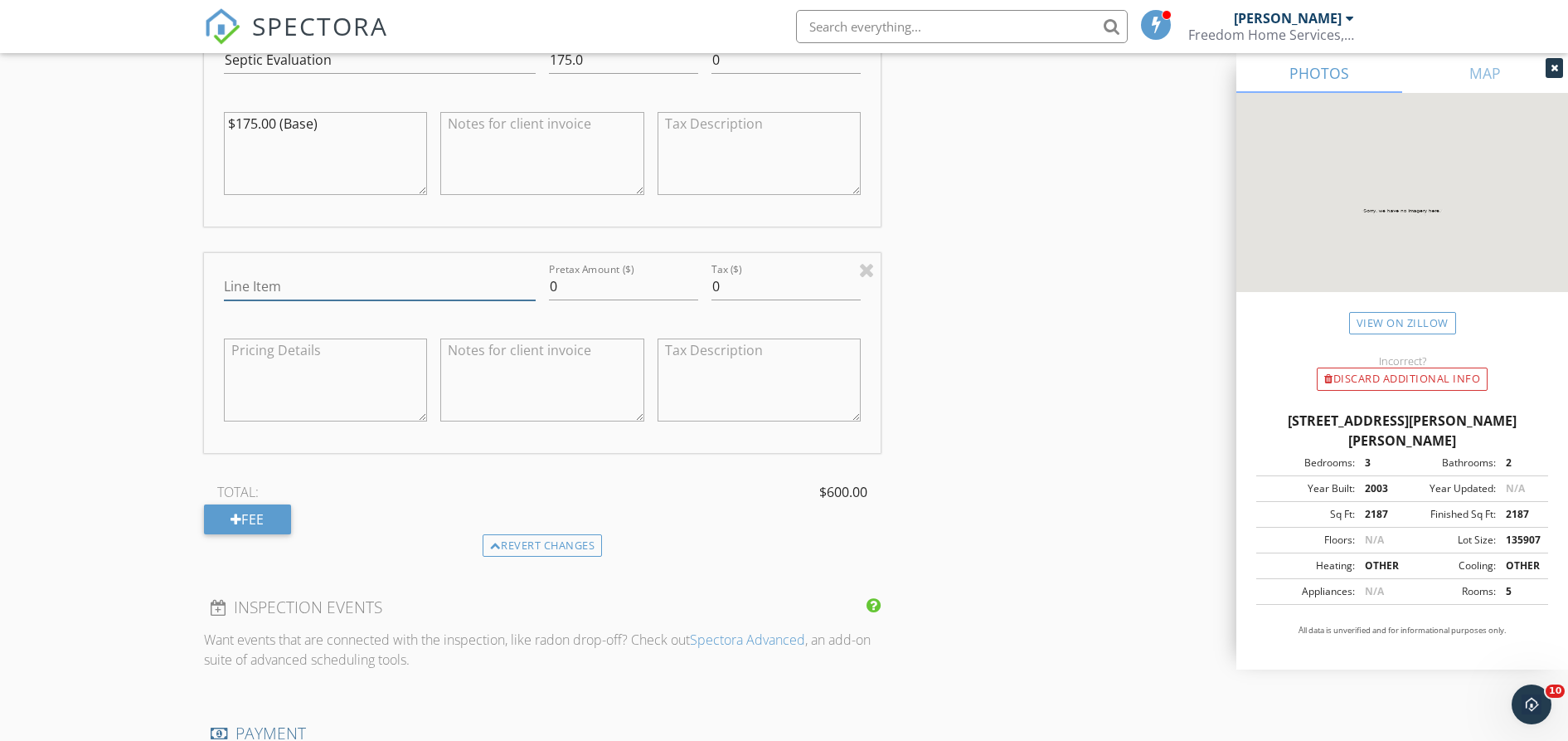
click at [263, 289] on input "Line Item" at bounding box center [380, 286] width 311 height 28
type input "Sewer Scope"
click at [617, 291] on input "0" at bounding box center [623, 286] width 149 height 28
type input "0"
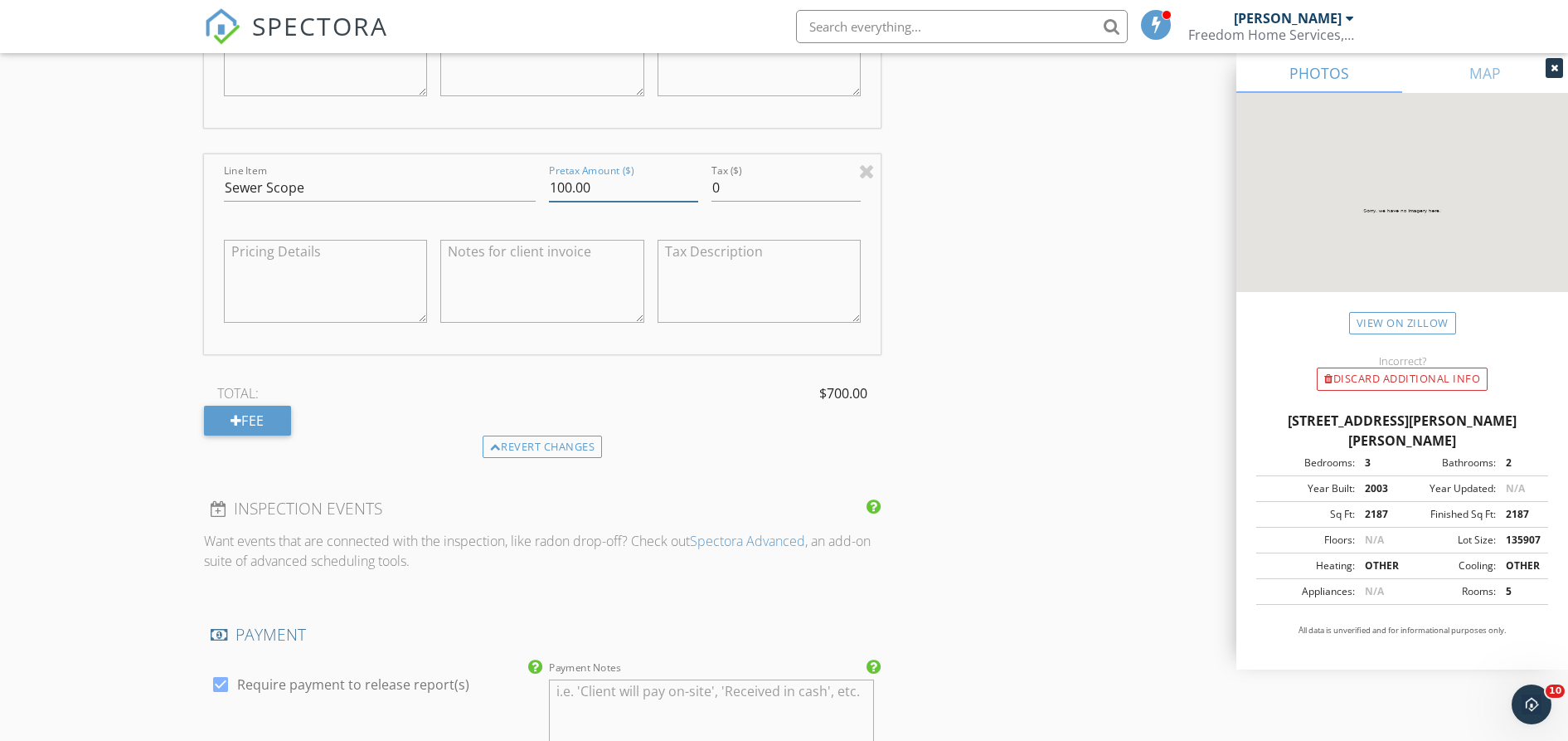
scroll to position [2178, 0]
type input "100.00"
click at [274, 425] on div "Fee" at bounding box center [247, 415] width 87 height 29
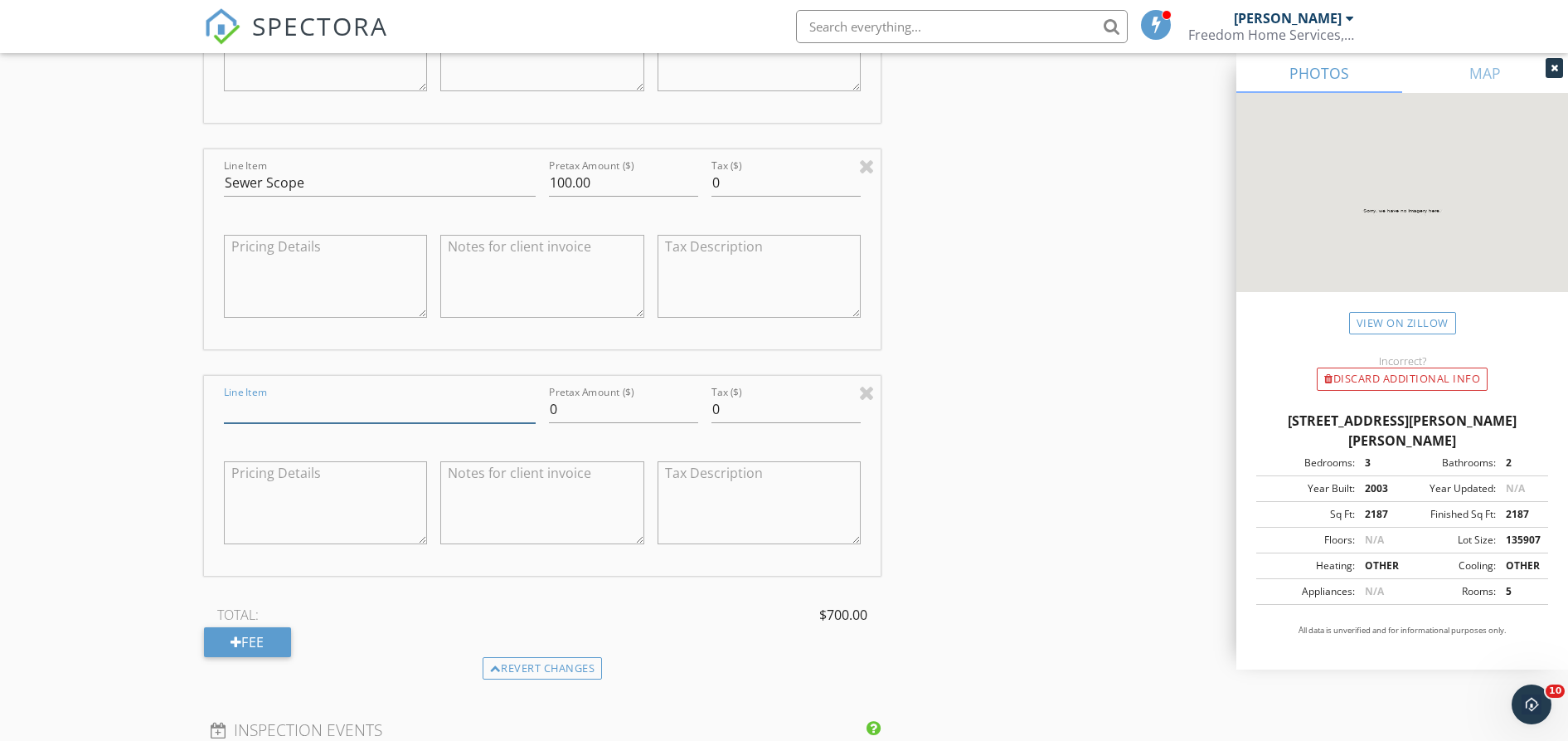
click at [279, 415] on input "Line Item" at bounding box center [380, 409] width 311 height 28
click at [296, 407] on input "Full Panel water Testing" at bounding box center [380, 409] width 311 height 28
type input "Full Panel Water Testing"
click at [557, 410] on input "0" at bounding box center [623, 409] width 149 height 28
type input "125.00"
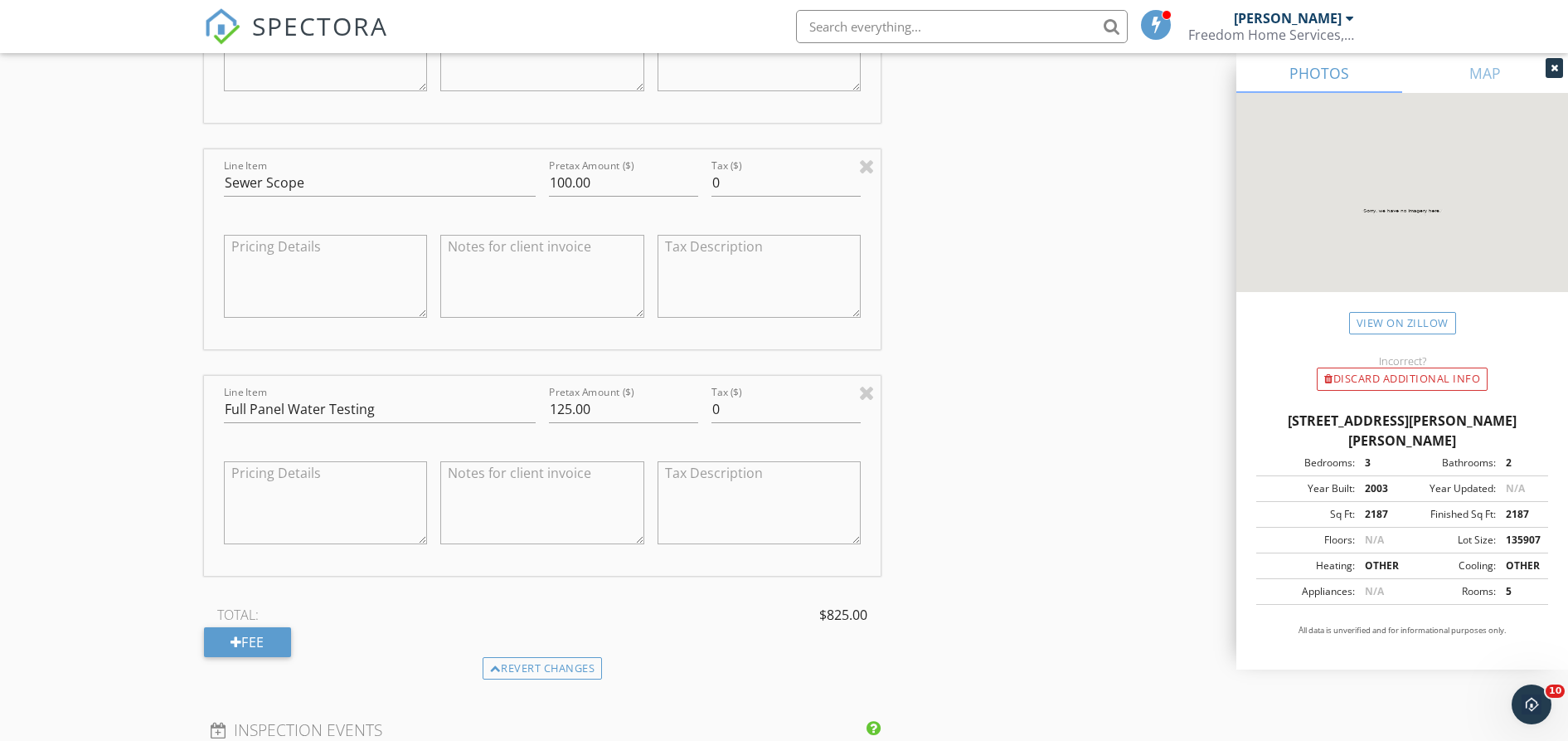
click at [284, 469] on textarea at bounding box center [326, 503] width 204 height 83
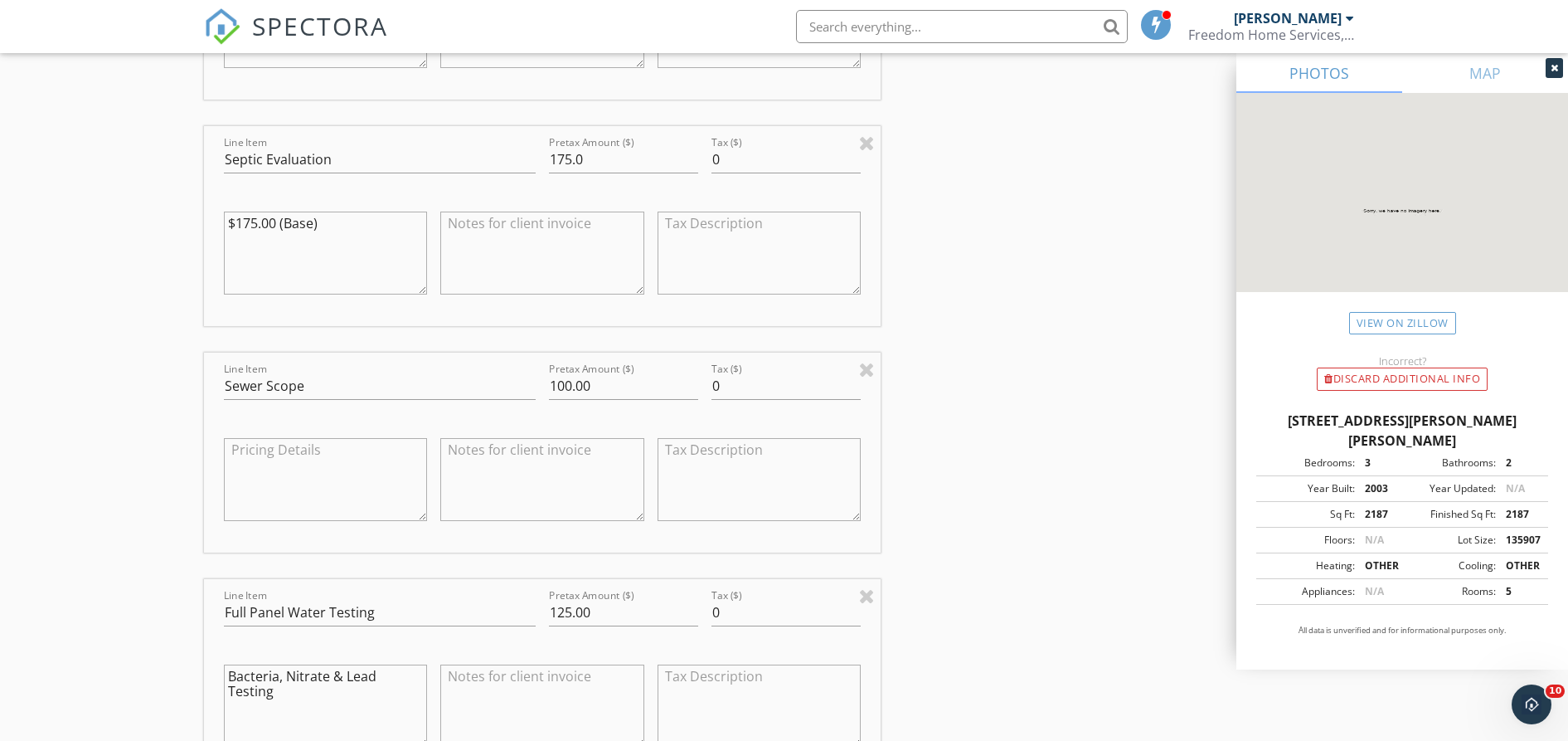
scroll to position [1970, 0]
type textarea "Bacteria, Nitrate & Lead Testing"
click at [292, 467] on textarea at bounding box center [326, 483] width 204 height 83
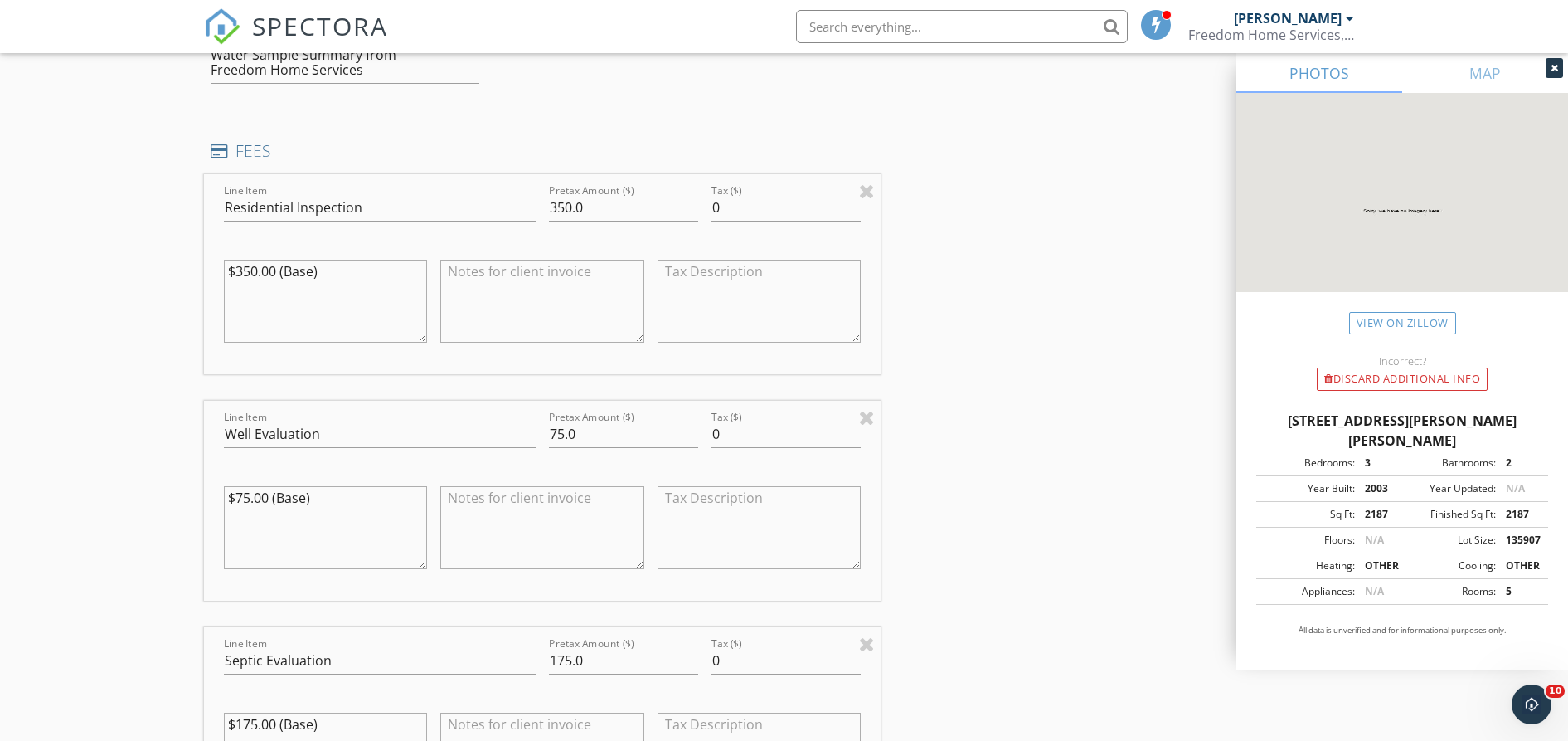
scroll to position [1452, 0]
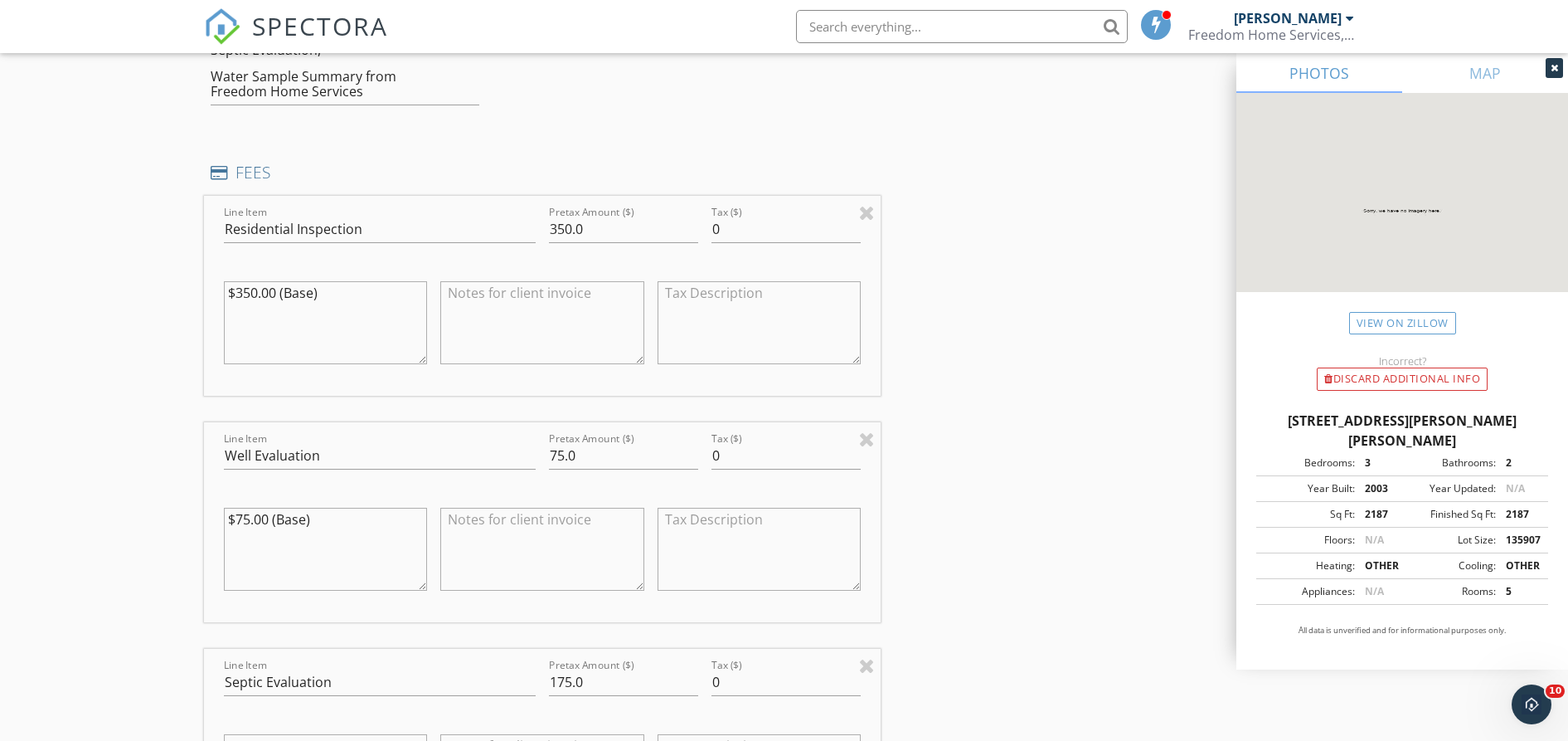
type textarea "Camera Sewer Lateral"
drag, startPoint x: 582, startPoint y: 451, endPoint x: 510, endPoint y: 457, distance: 72.2
click at [510, 457] on div "Line Item Well Evaluation Pretax Amount ($) 75.0 Tax ($) 0 $75.00 (Base)" at bounding box center [542, 522] width 678 height 200
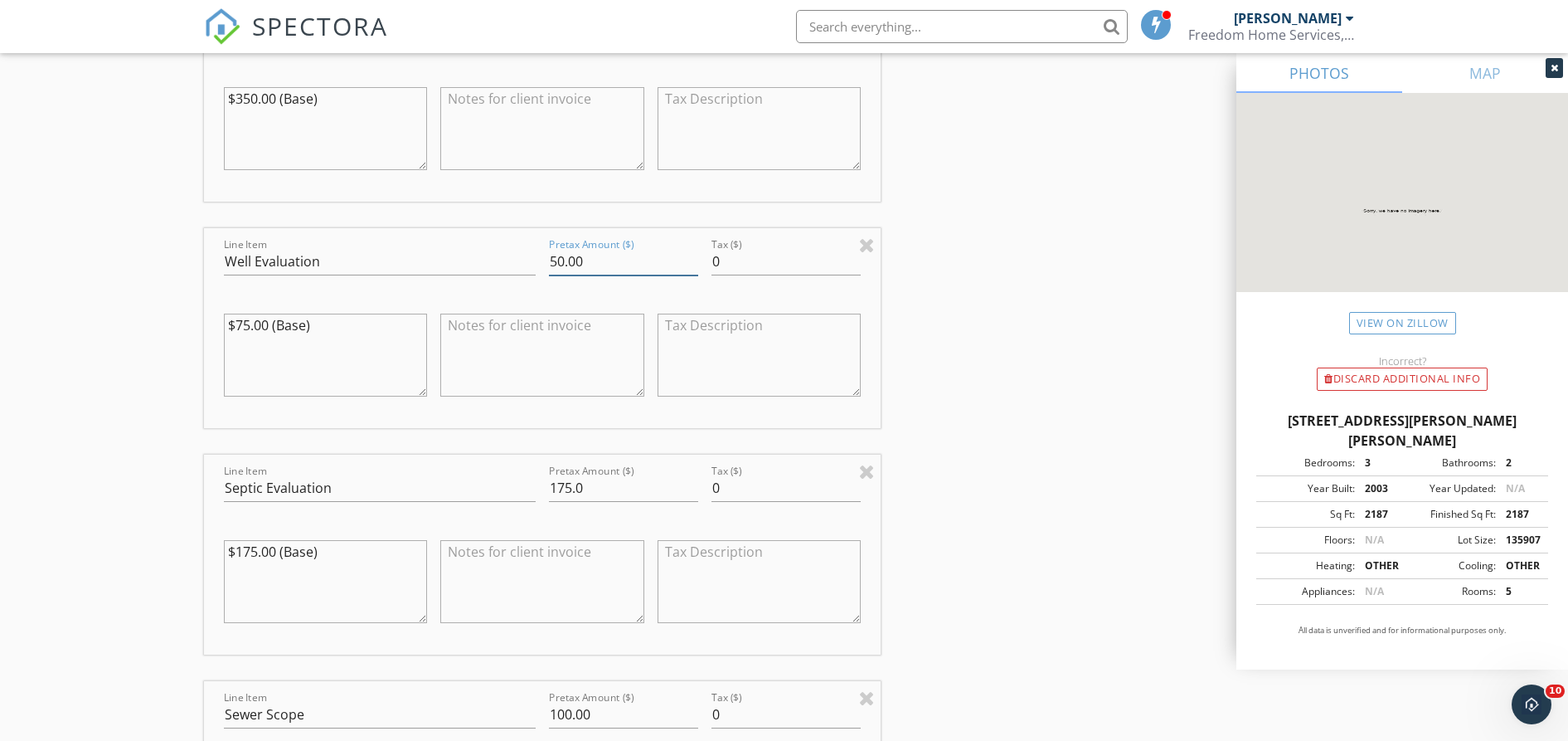
scroll to position [1660, 0]
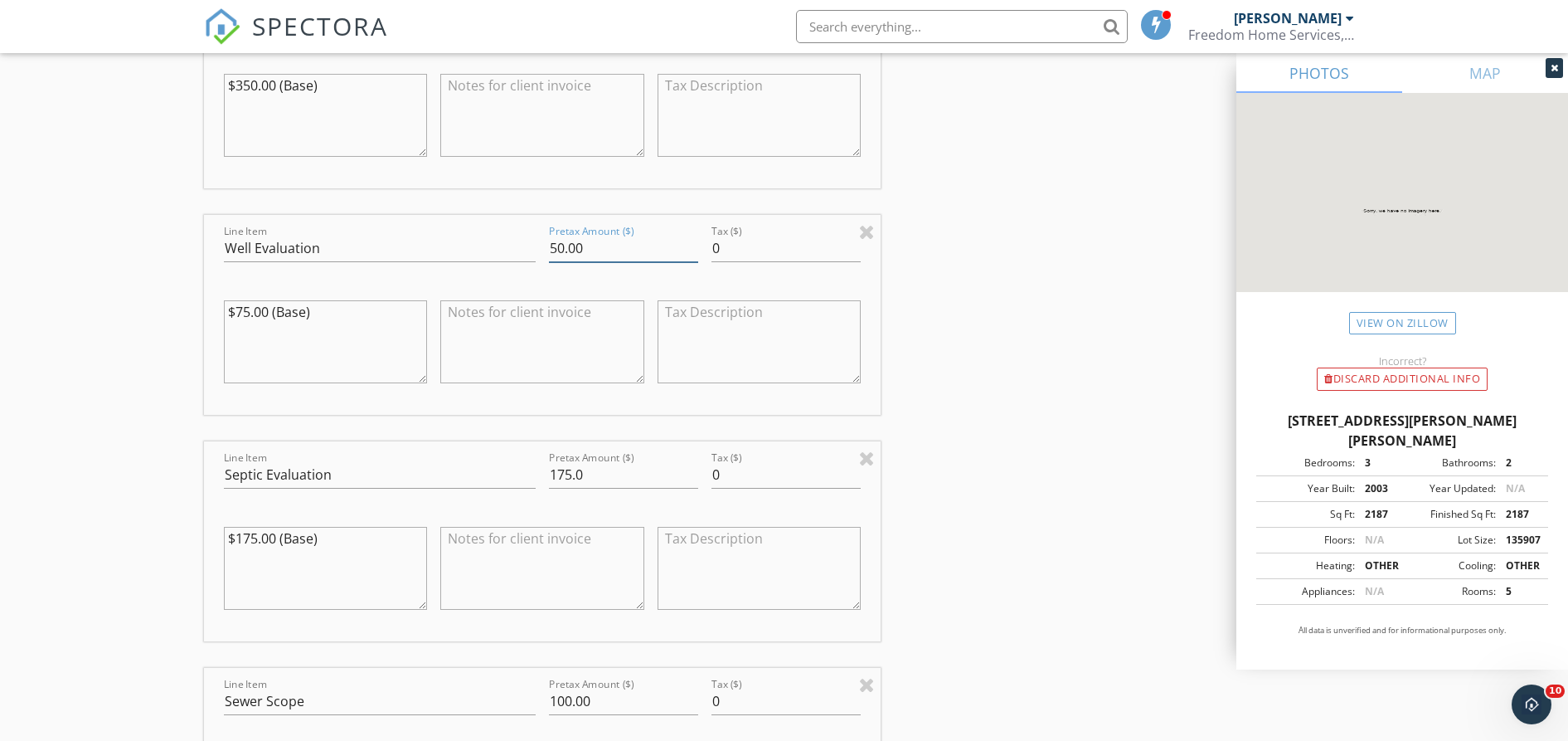
type input "50.00"
drag, startPoint x: 587, startPoint y: 470, endPoint x: 535, endPoint y: 480, distance: 53.0
click at [535, 480] on div "Line Item Septic Evaluation Pretax Amount ($) 175.0 Tax ($) 0 $175.00 (Base)" at bounding box center [542, 541] width 678 height 200
type input "150.00"
click at [1128, 445] on div "INSPECTOR(S) check_box Joshua Sanders PRIMARY Joshua Sanders arrow_drop_down ch…" at bounding box center [784, 471] width 1161 height 3876
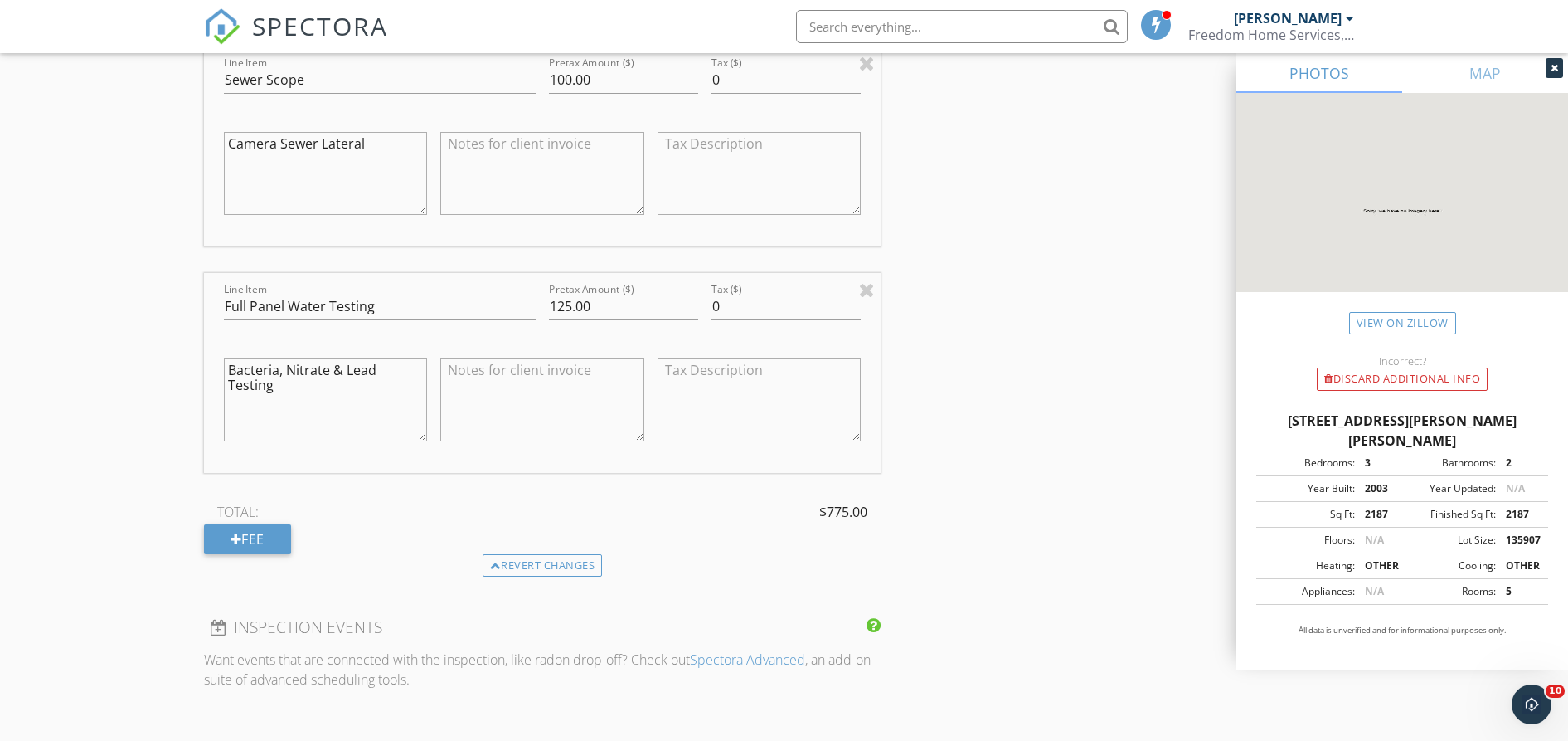
scroll to position [2282, 0]
click at [266, 547] on div "Fee" at bounding box center [247, 538] width 87 height 29
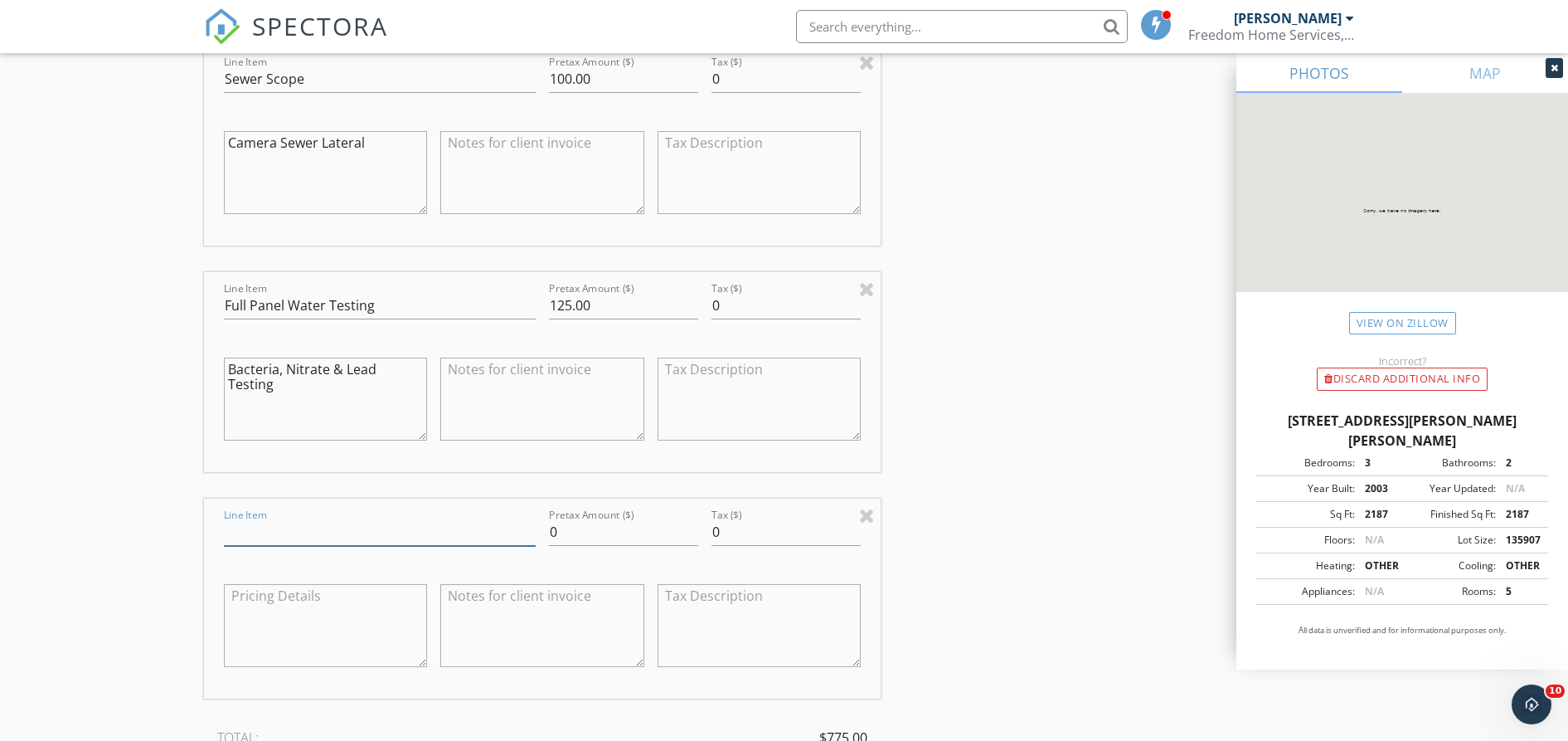
click at [279, 530] on input "Line Item" at bounding box center [380, 532] width 311 height 28
type input "Veterans Discount"
type input "-80.00"
click at [266, 590] on textarea at bounding box center [326, 626] width 204 height 83
type textarea "-10% veterans discount"
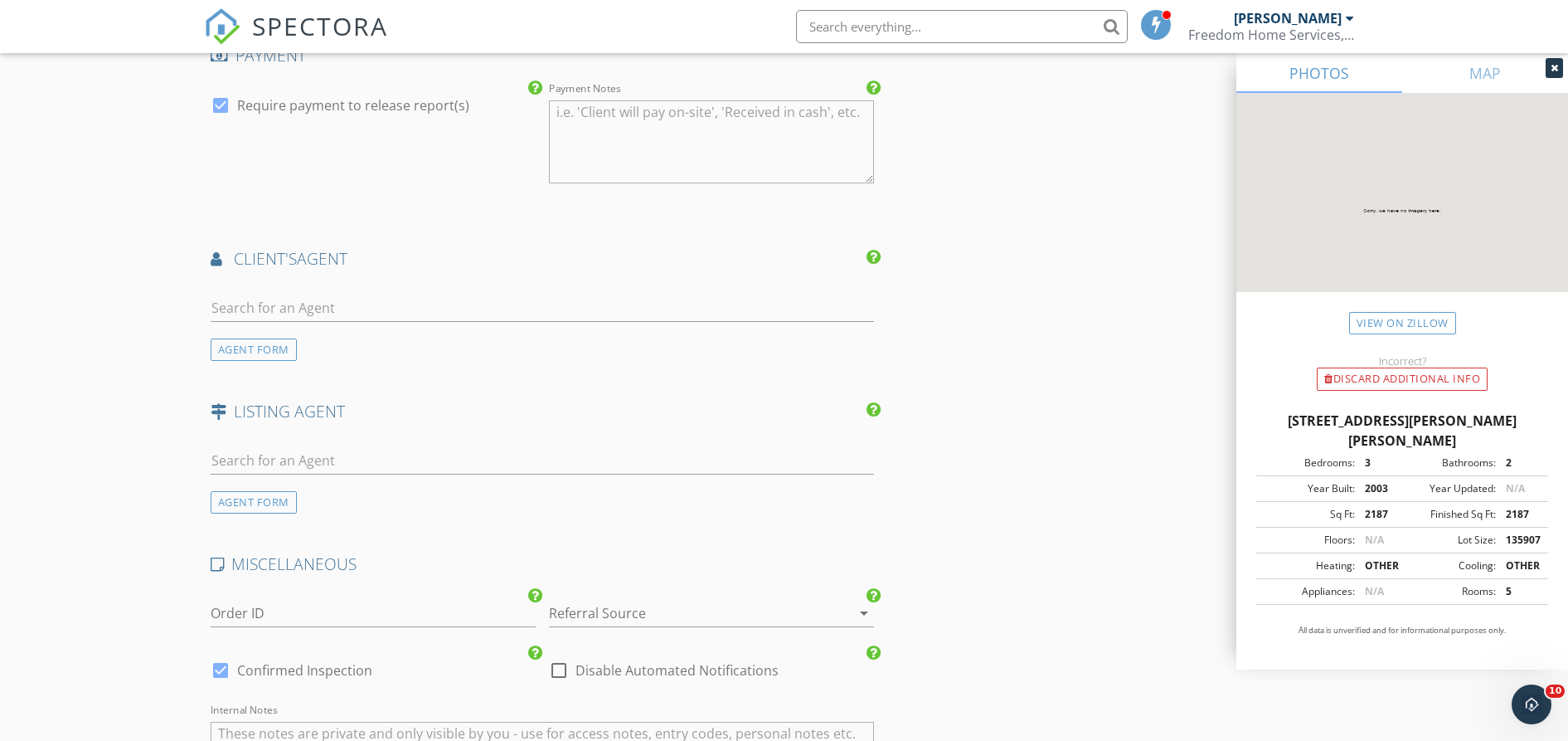
scroll to position [3215, 0]
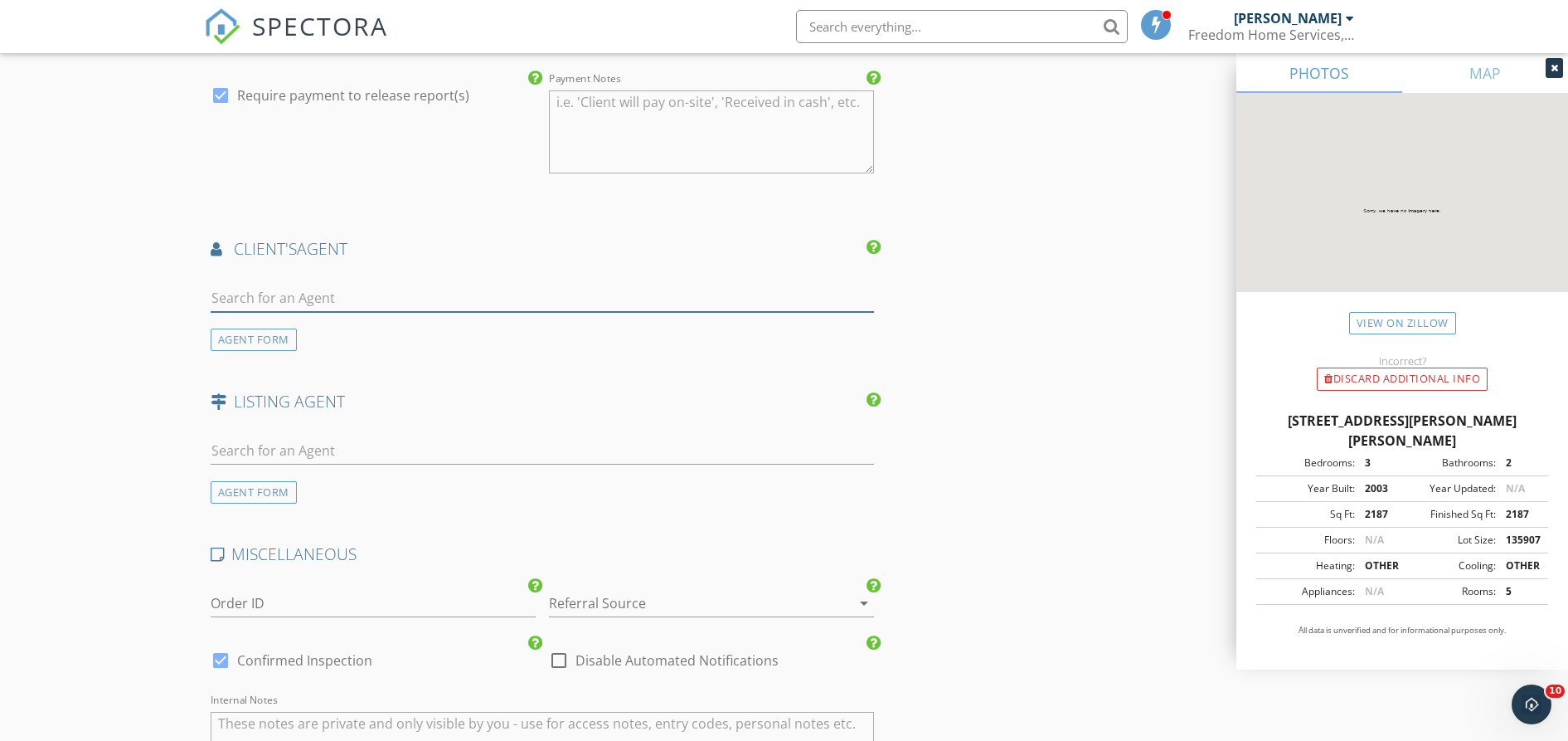
click at [332, 302] on input "text" at bounding box center [542, 298] width 664 height 28
type input "Tam"
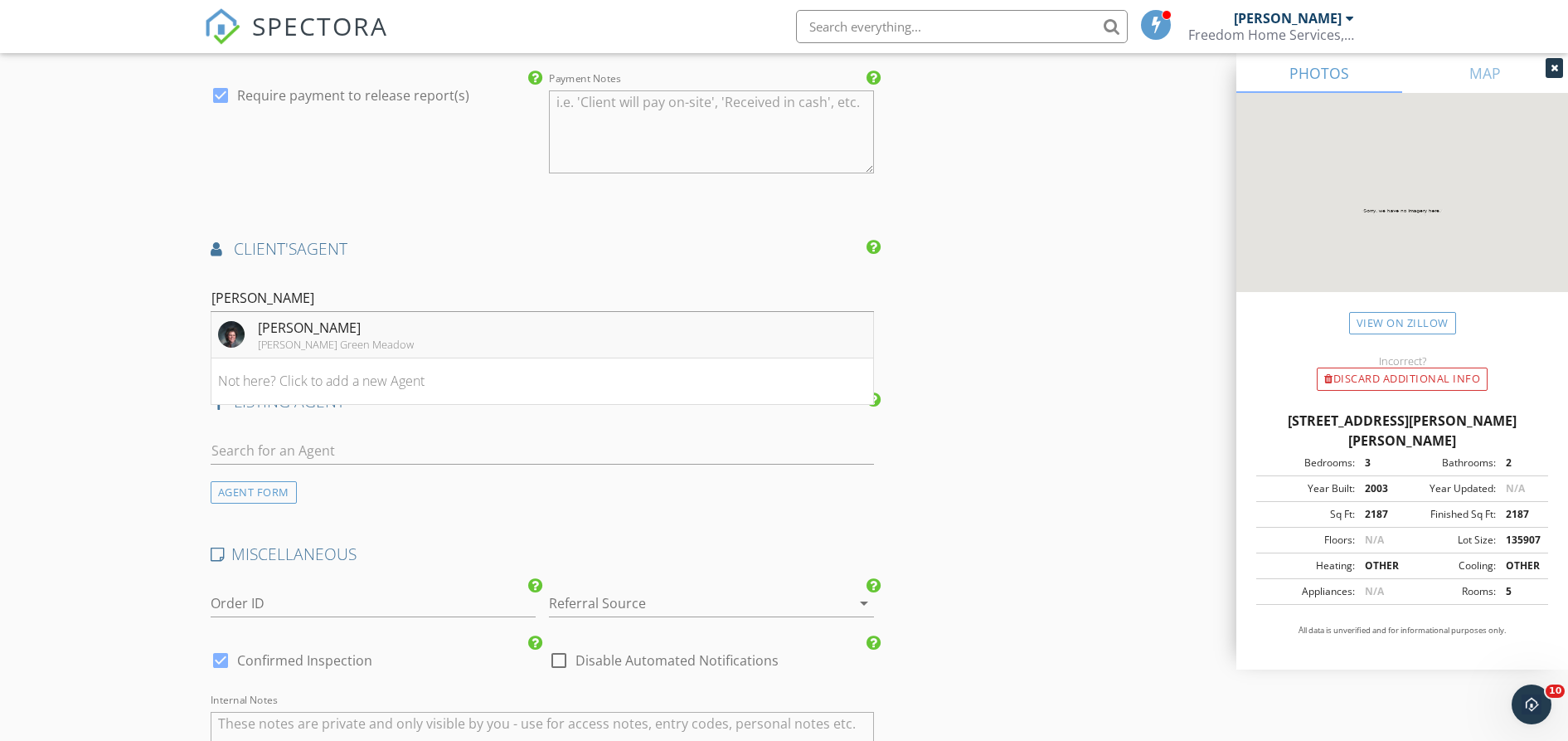
click at [237, 355] on li "Tamera Johnson Keller Williams Green Meadow" at bounding box center [542, 334] width 662 height 46
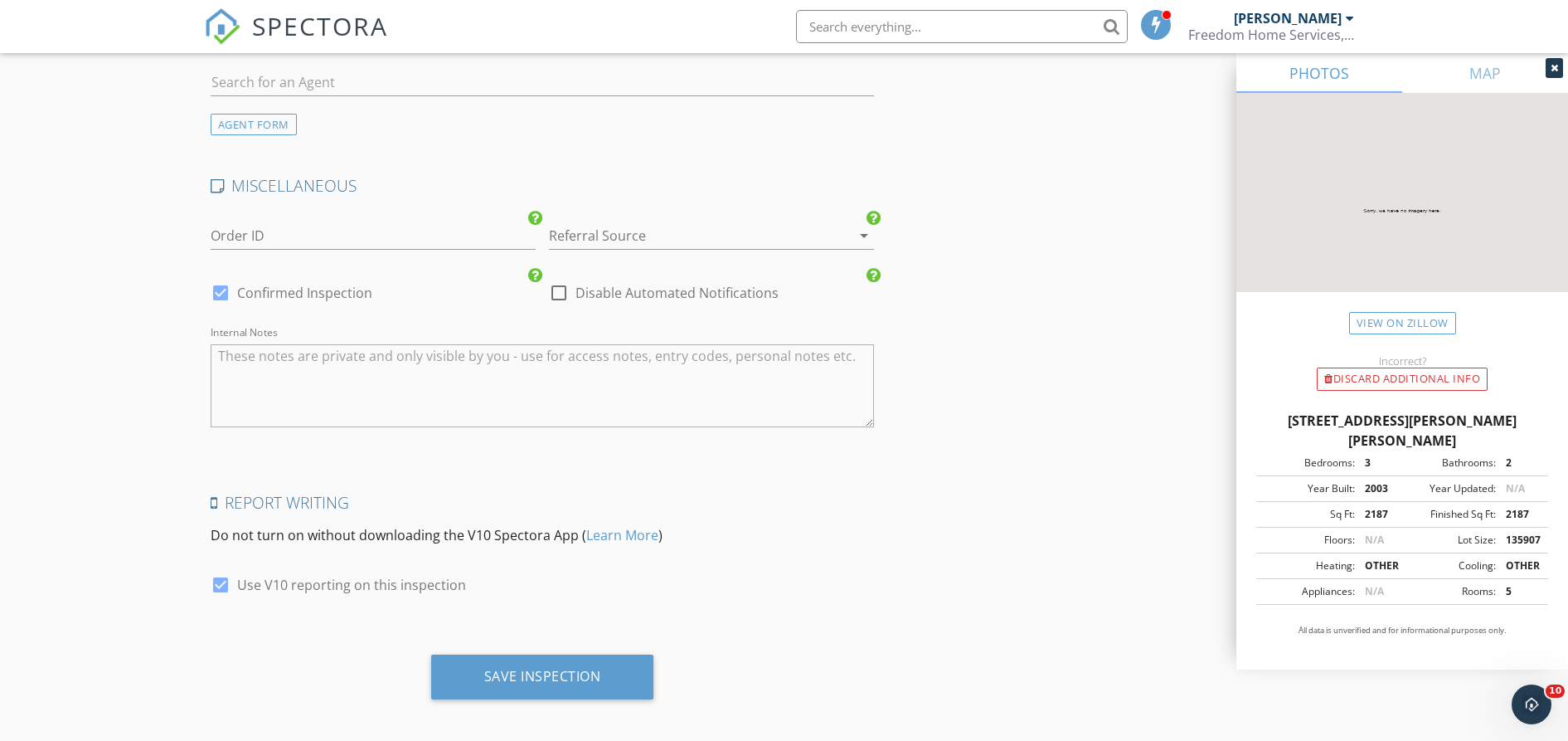
scroll to position [3972, 0]
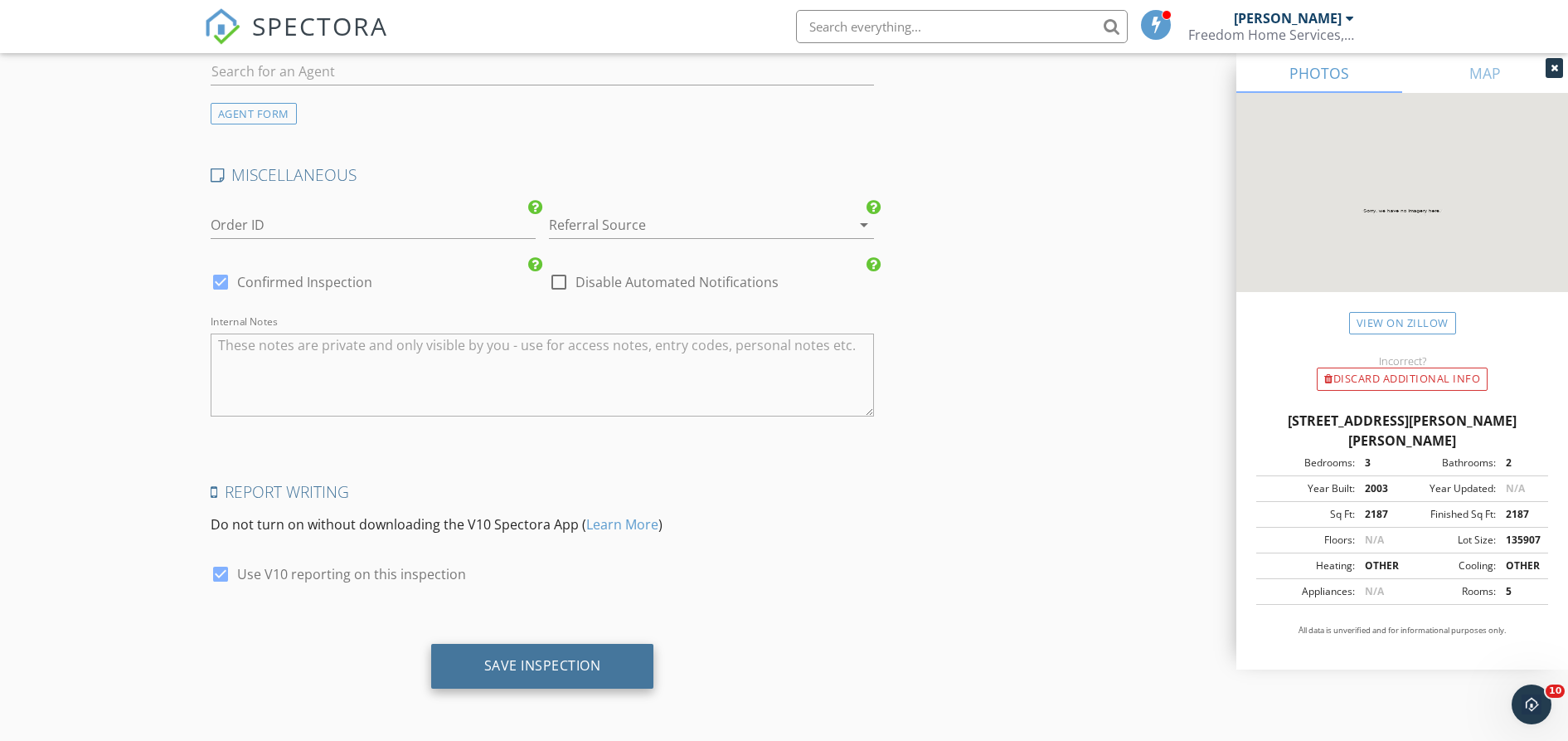
click at [536, 664] on div "Save Inspection" at bounding box center [542, 665] width 117 height 17
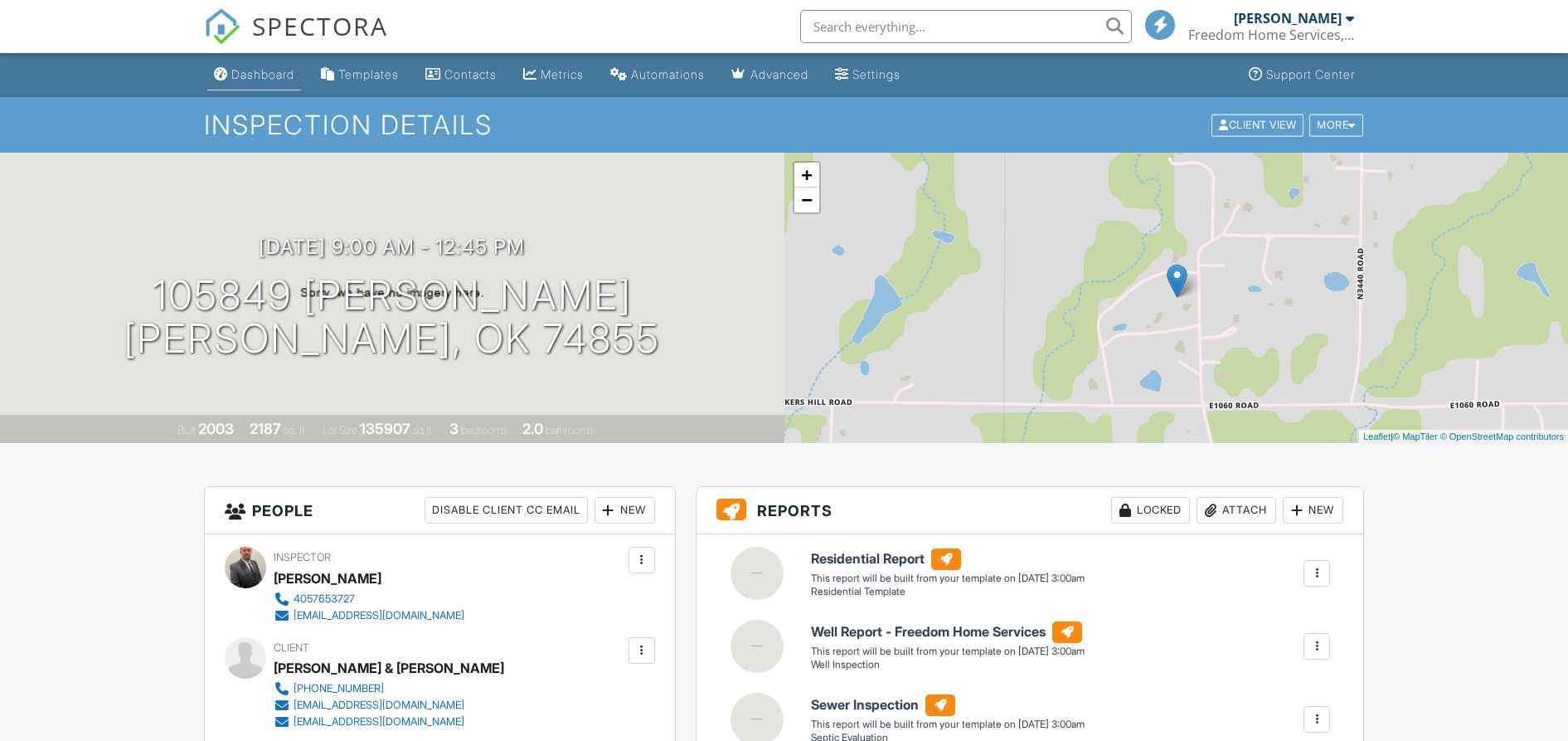
click at [267, 72] on div "Dashboard" at bounding box center [263, 74] width 63 height 14
